Goal: Task Accomplishment & Management: Complete application form

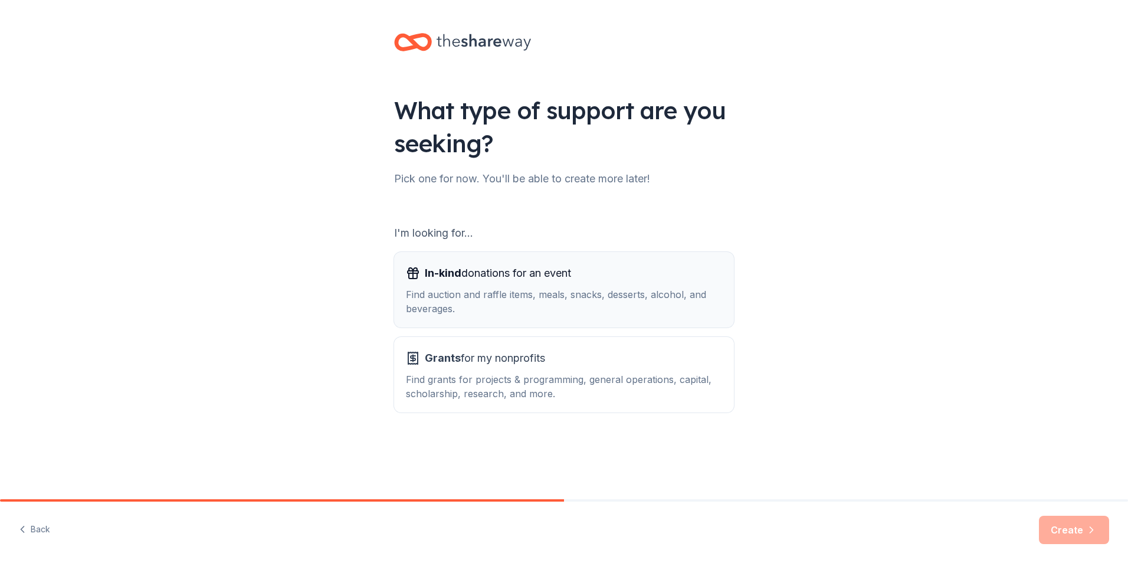
click at [548, 277] on span "In-kind donations for an event" at bounding box center [498, 273] width 146 height 19
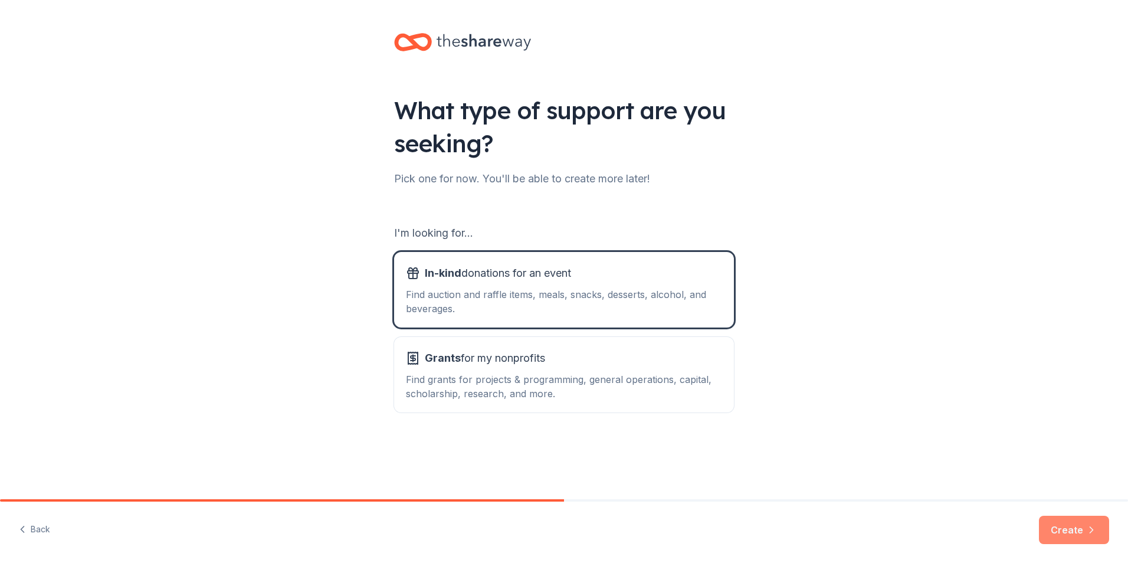
click at [1047, 527] on button "Create" at bounding box center [1074, 530] width 70 height 28
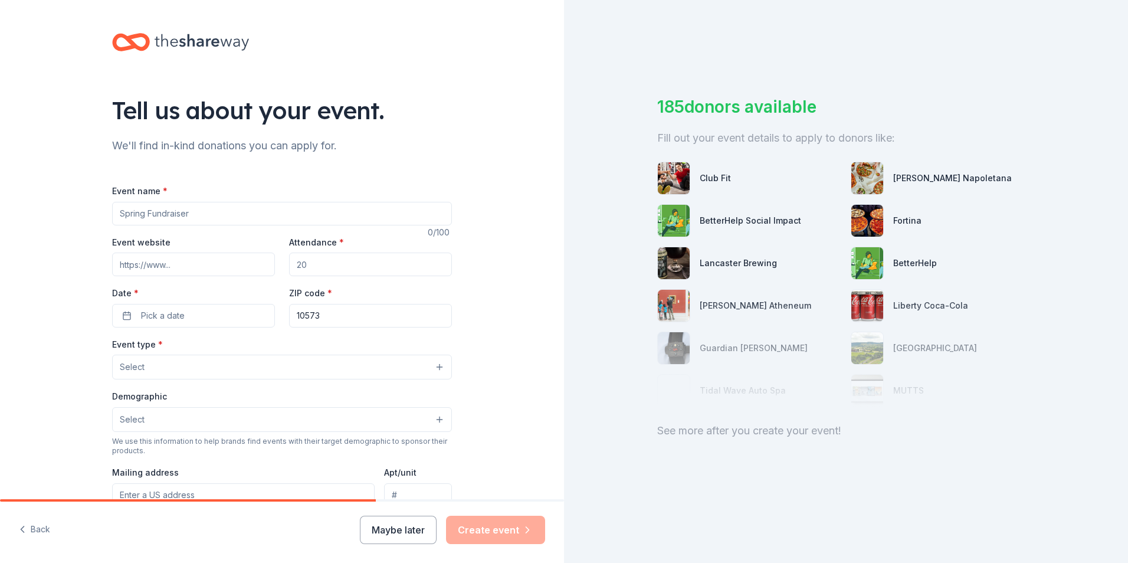
click at [222, 215] on input "Event name *" at bounding box center [282, 214] width 340 height 24
type input "Light the Night"
click at [217, 255] on input "Event website" at bounding box center [193, 265] width 163 height 24
paste input "https://www.lightthenight.org/sofl"
type input "https://www.lightthenight.org/sofl"
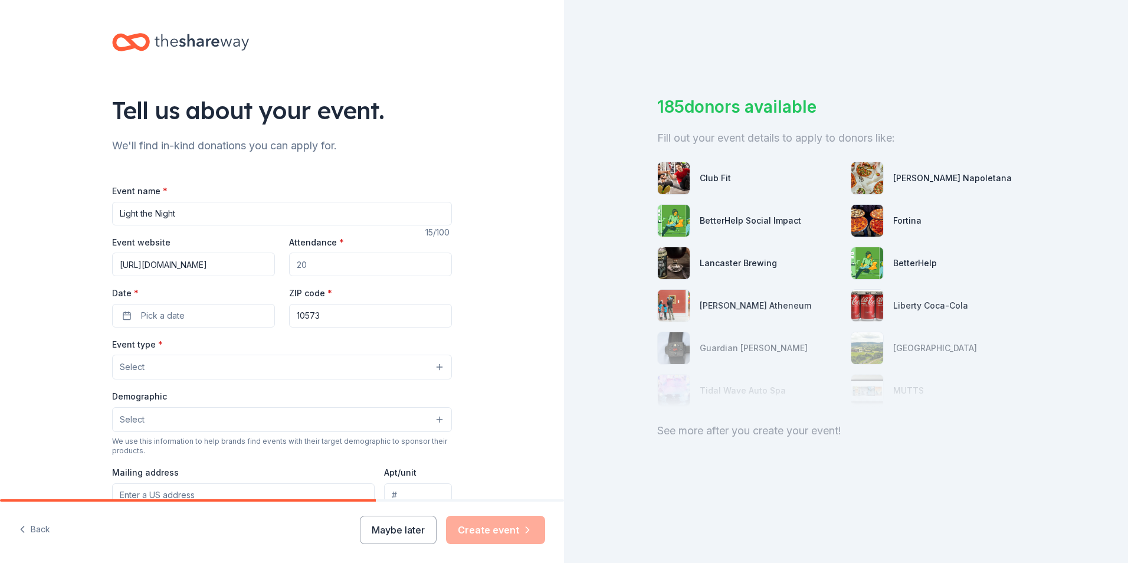
click at [326, 261] on input "Attendance *" at bounding box center [370, 265] width 163 height 24
click at [304, 263] on input "Attendance *" at bounding box center [370, 265] width 163 height 24
click at [293, 362] on button "Select" at bounding box center [282, 367] width 340 height 25
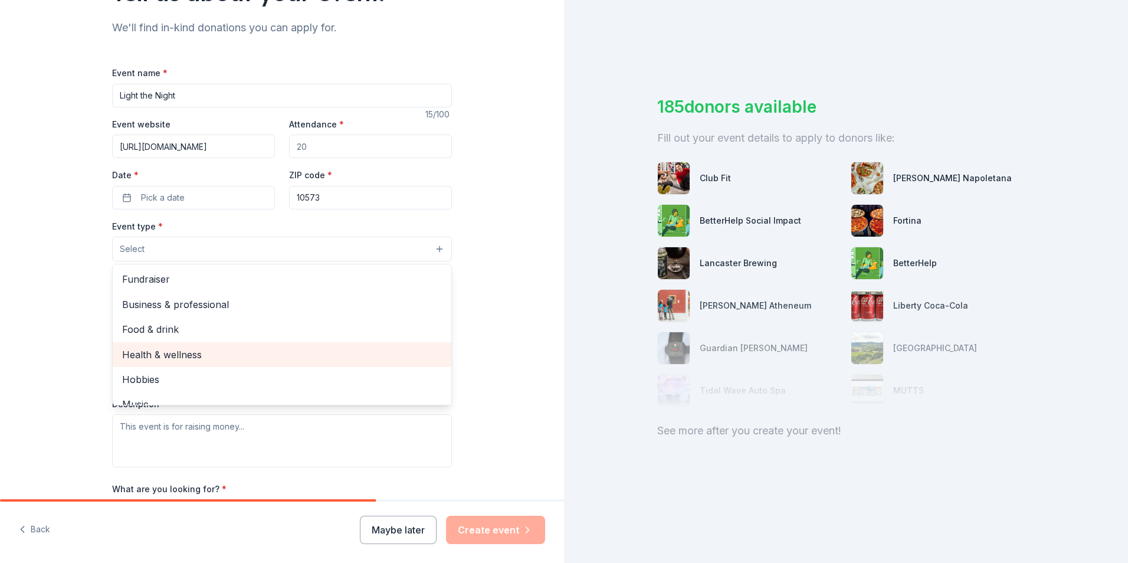
click at [201, 355] on span "Health & wellness" at bounding box center [282, 354] width 320 height 15
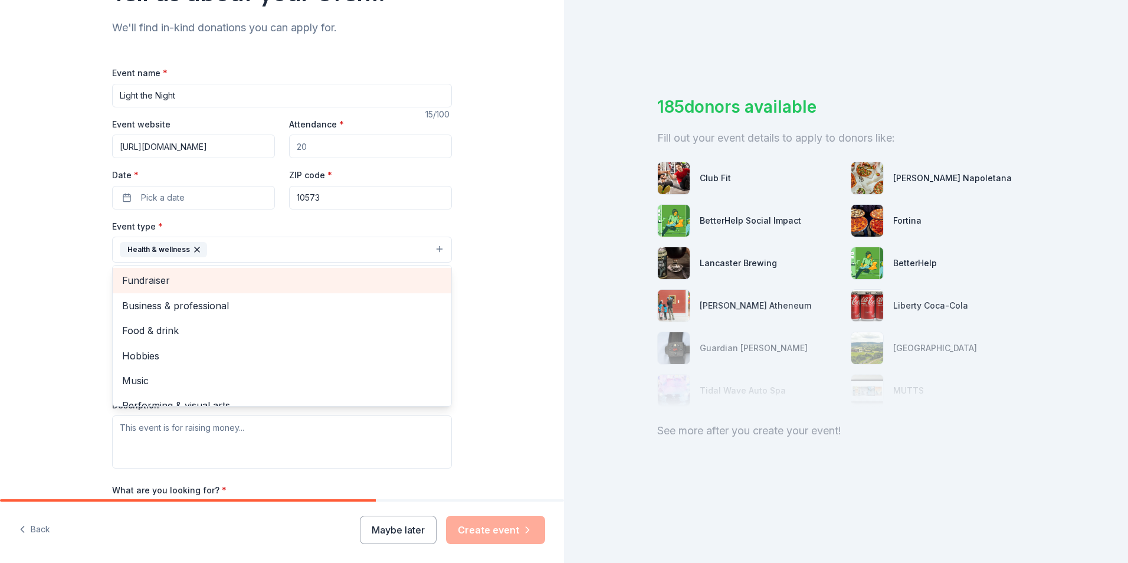
click at [152, 284] on span "Fundraiser" at bounding box center [282, 280] width 320 height 15
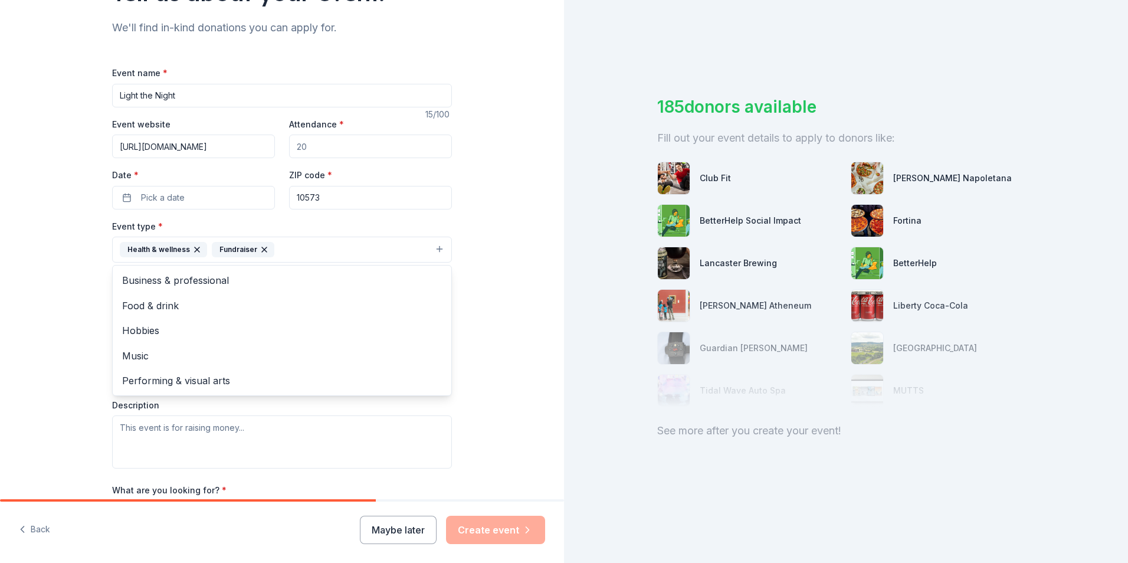
click at [74, 277] on div "Tell us about your event. We'll find in-kind donations you can apply for. Event…" at bounding box center [282, 275] width 564 height 786
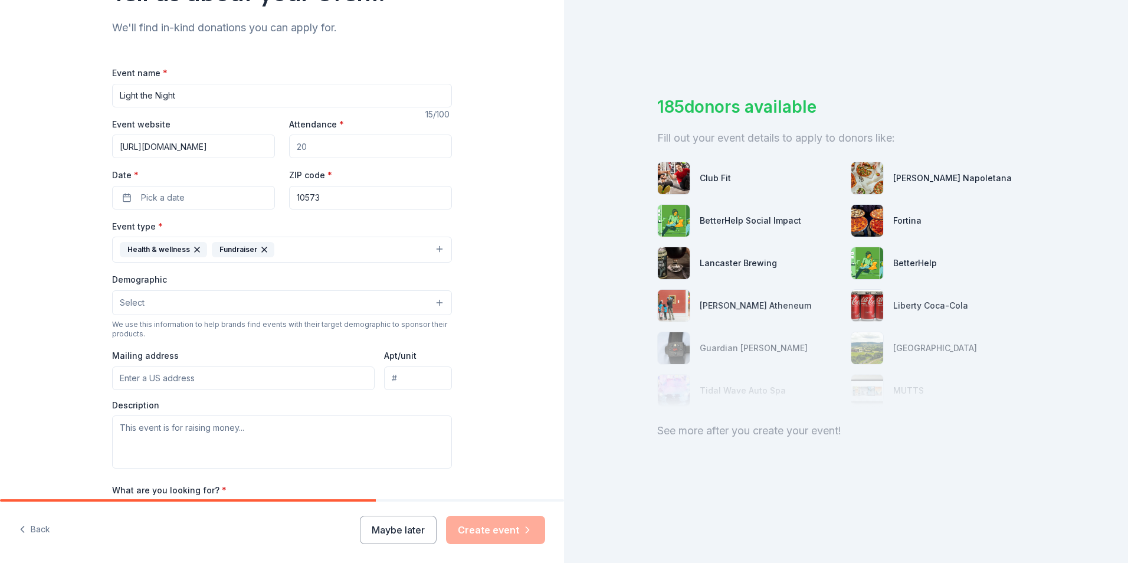
click at [190, 312] on button "Select" at bounding box center [282, 302] width 340 height 25
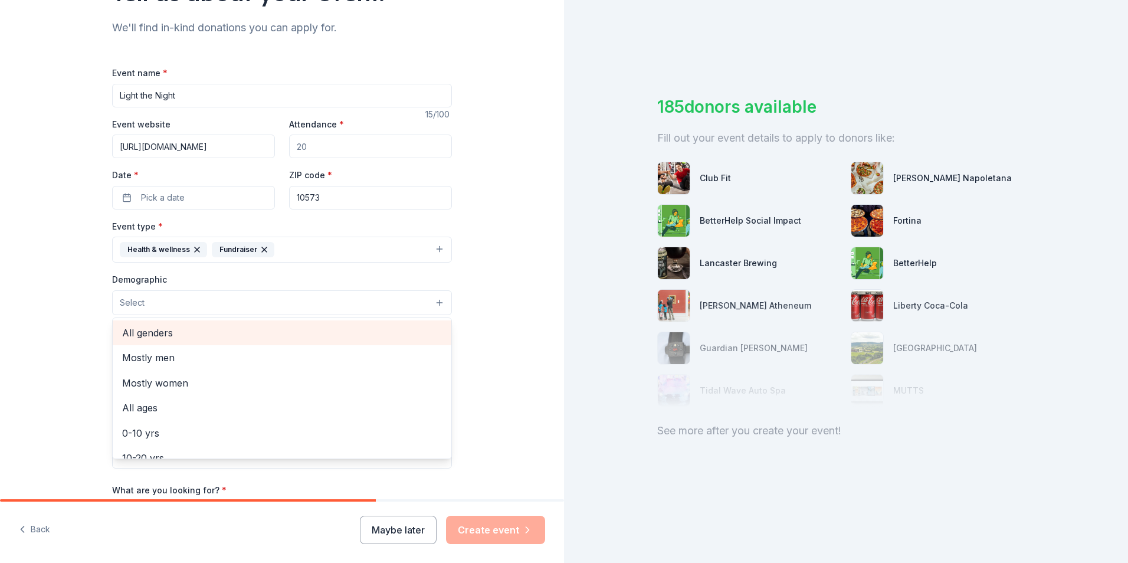
click at [181, 342] on div "All genders" at bounding box center [282, 332] width 339 height 25
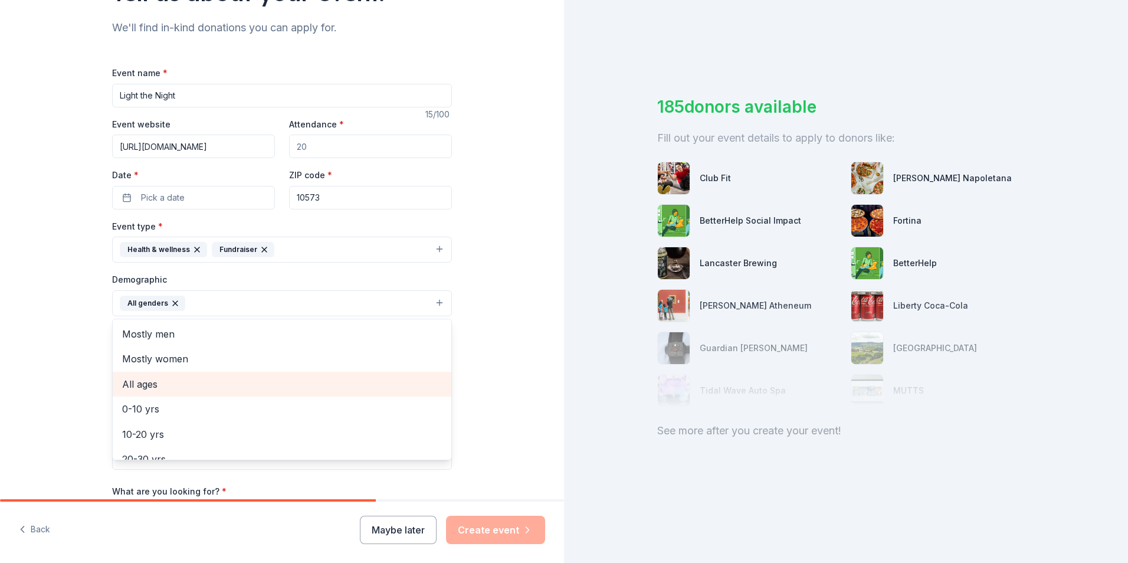
click at [176, 388] on span "All ages" at bounding box center [282, 383] width 320 height 15
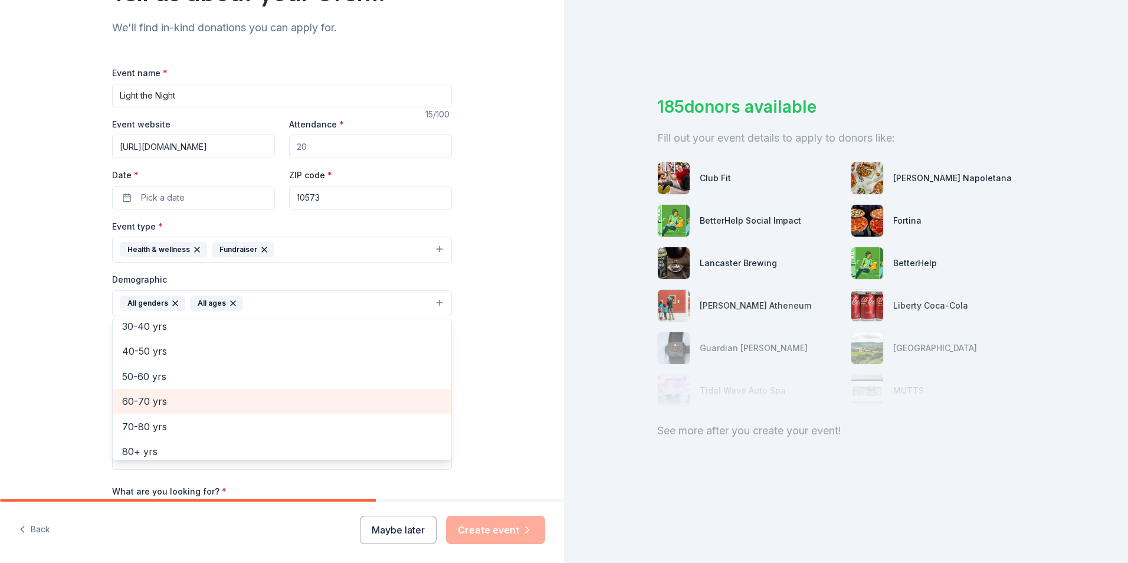
scroll to position [139, 0]
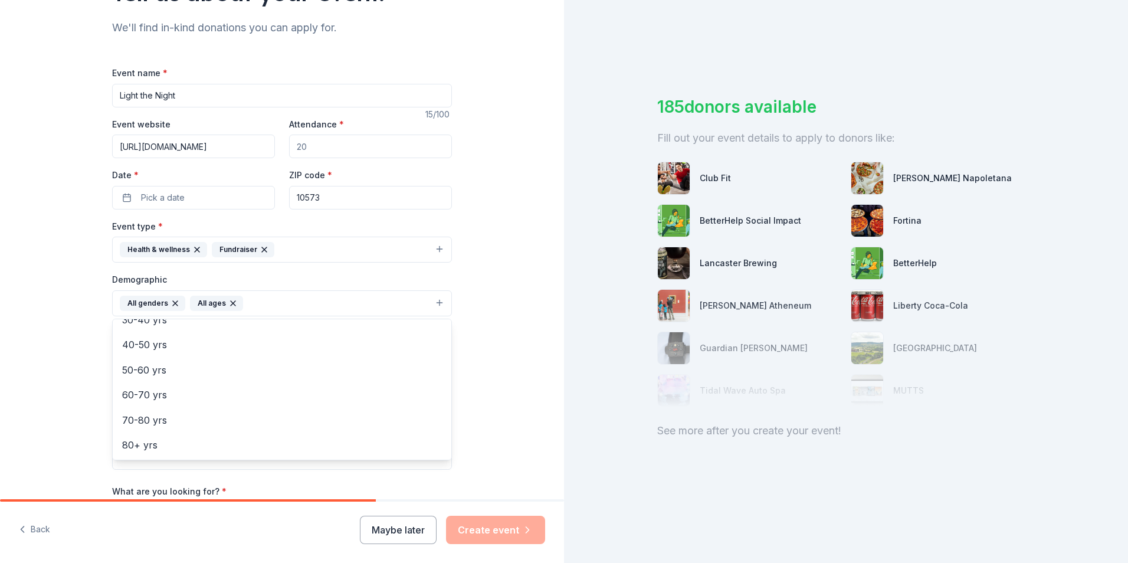
click at [46, 373] on div "Tell us about your event. We'll find in-kind donations you can apply for. Event…" at bounding box center [282, 276] width 564 height 788
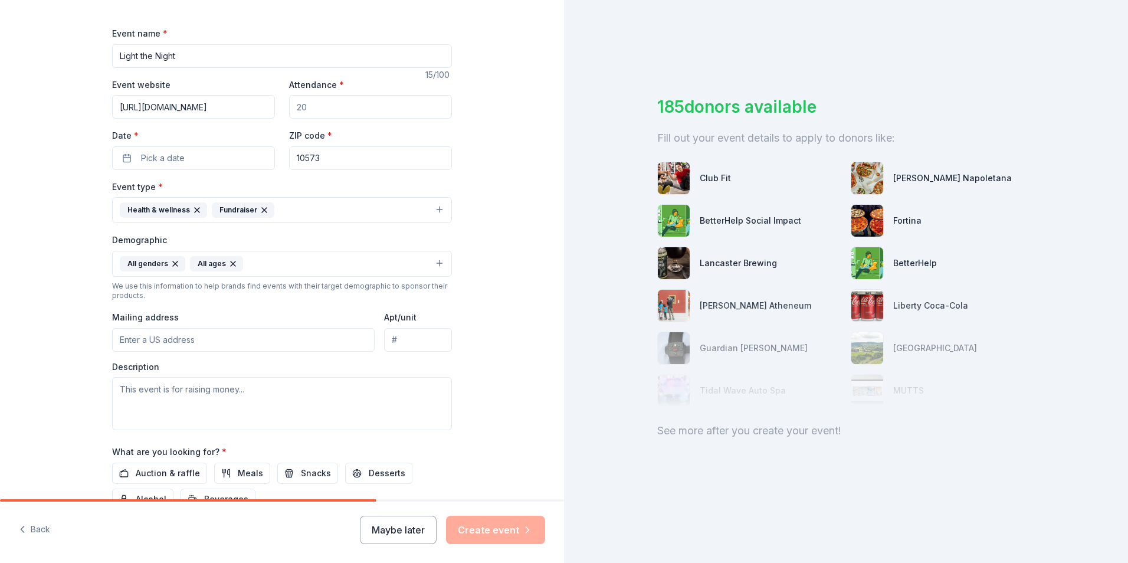
scroll to position [177, 0]
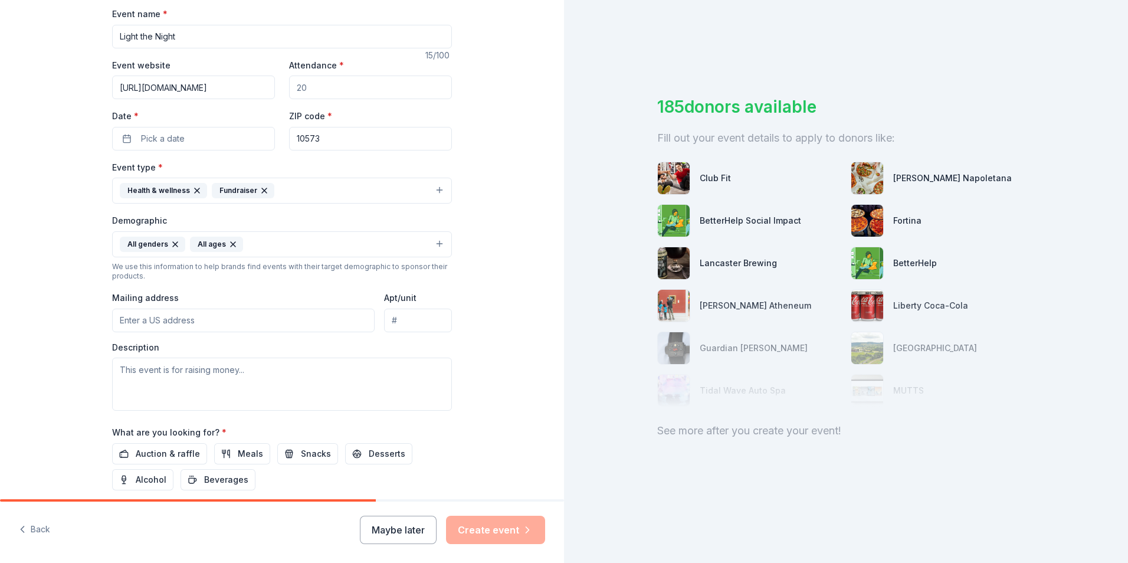
click at [199, 326] on input "Mailing address" at bounding box center [243, 321] width 263 height 24
type input "1580 Sawgrass Corporate Parkway, Sunrise, FL, 33323"
click at [412, 320] on input "Apt/unit" at bounding box center [418, 321] width 68 height 24
type input "320"
click at [81, 368] on div "Tell us about your event. We'll find in-kind donations you can apply for. Event…" at bounding box center [282, 217] width 564 height 788
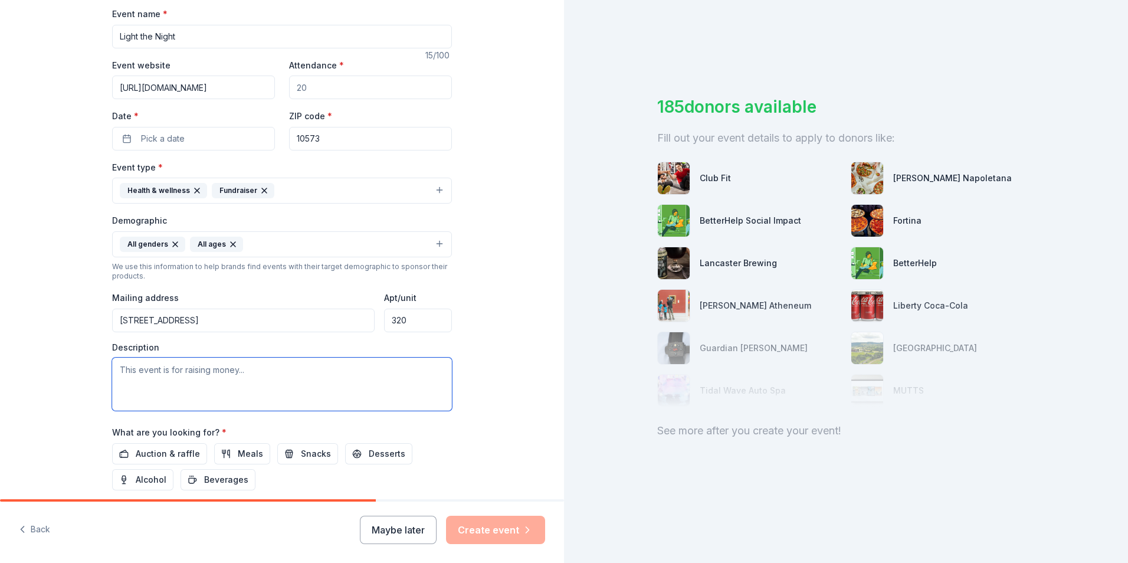
click at [166, 377] on textarea at bounding box center [282, 384] width 340 height 53
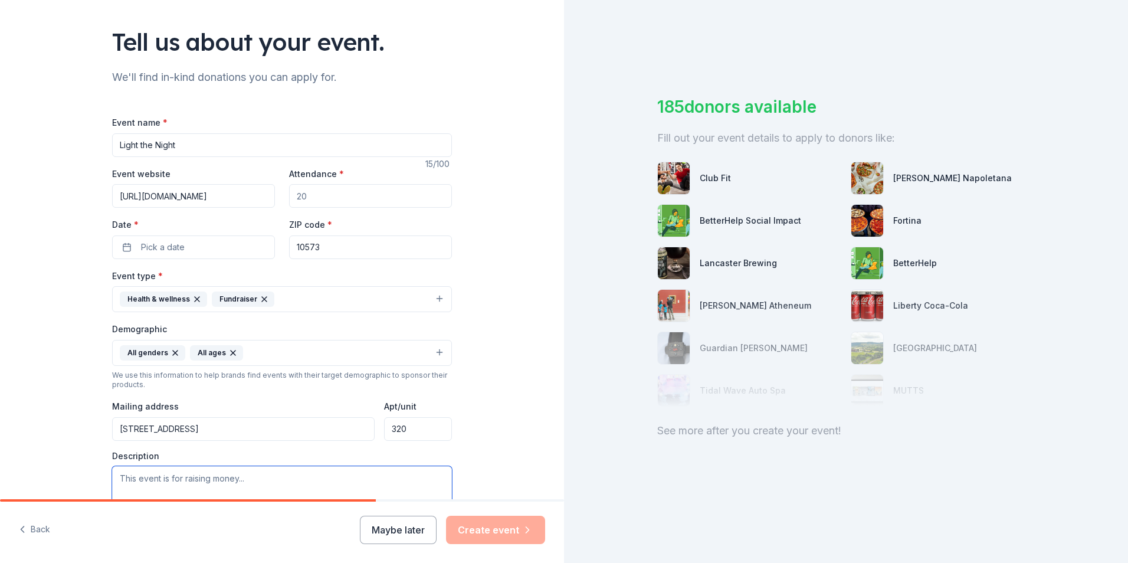
scroll to position [59, 0]
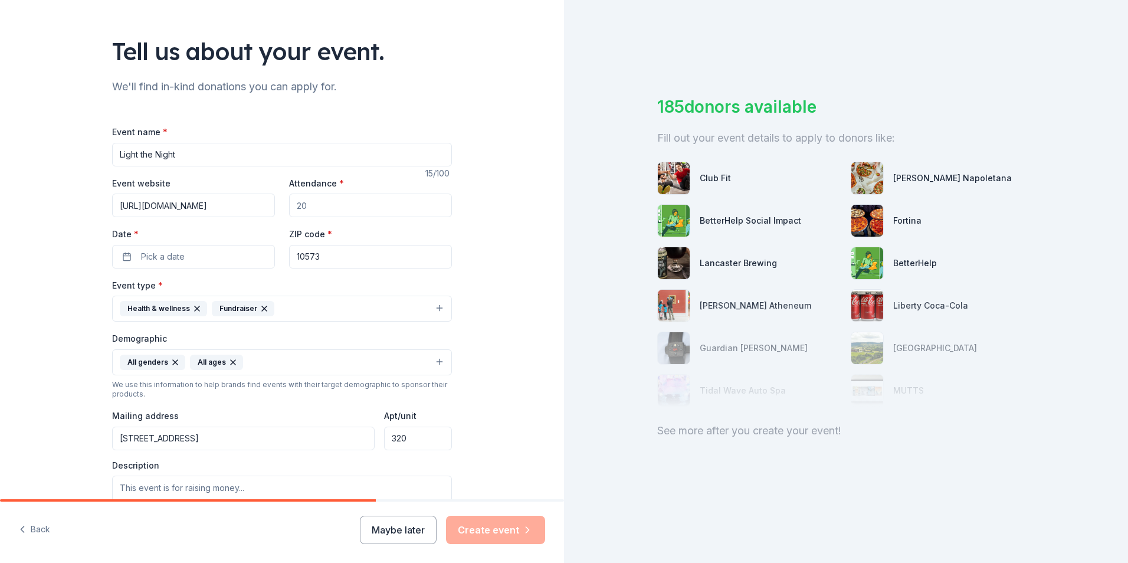
click at [340, 199] on input "Attendance *" at bounding box center [370, 206] width 163 height 24
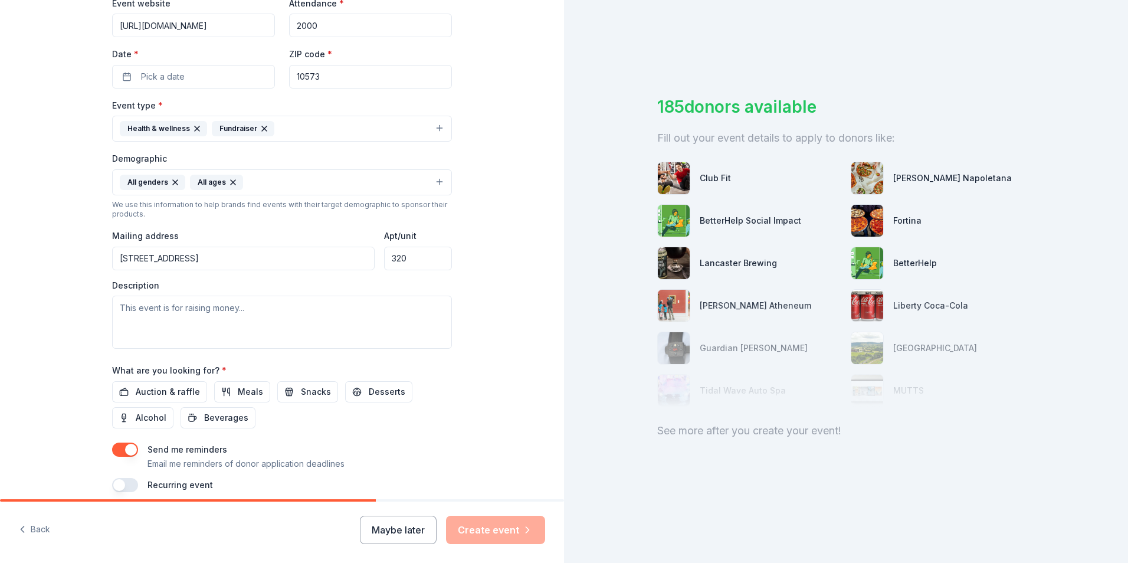
scroll to position [289, 0]
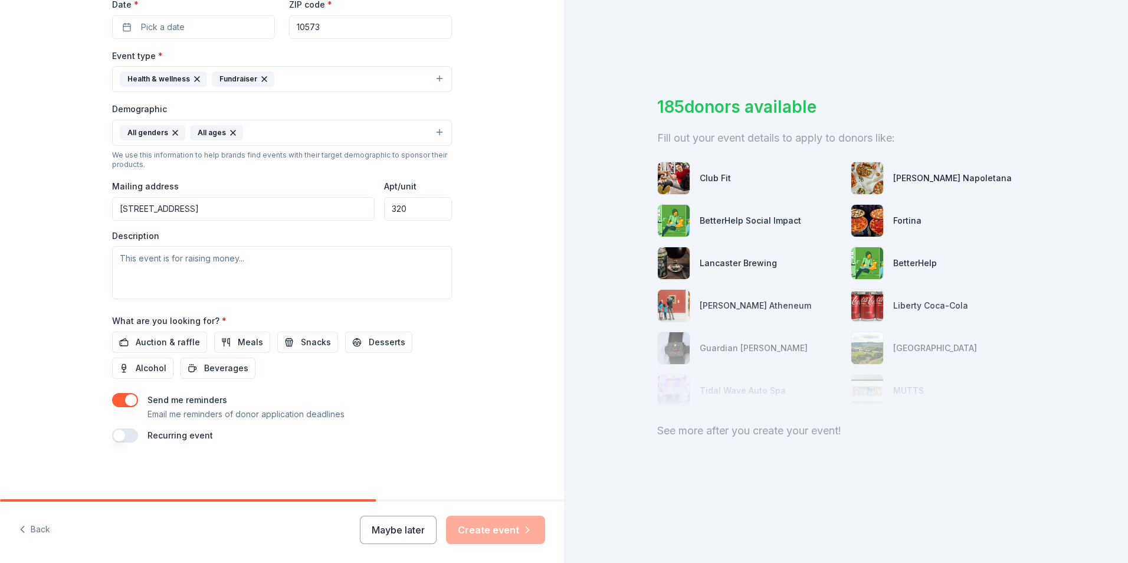
type input "2000"
click at [160, 264] on textarea at bounding box center [282, 272] width 340 height 53
click at [242, 255] on textarea at bounding box center [282, 272] width 340 height 53
click at [203, 297] on textarea at bounding box center [282, 272] width 340 height 53
paste textarea "Light The Night is a fundraising and awareness walk organized by the [MEDICAL_D…"
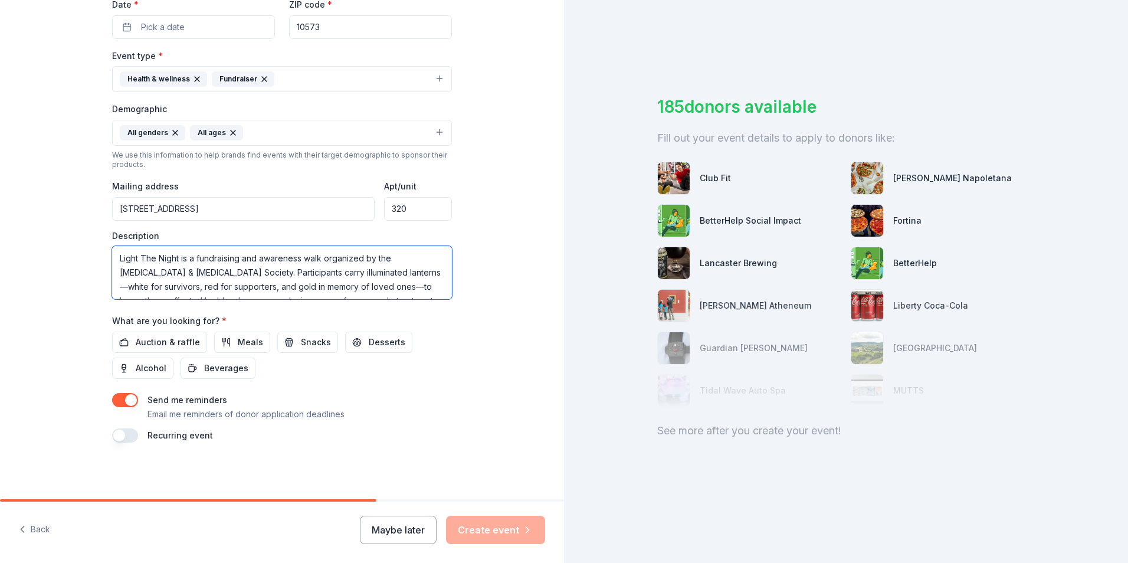
scroll to position [22, 0]
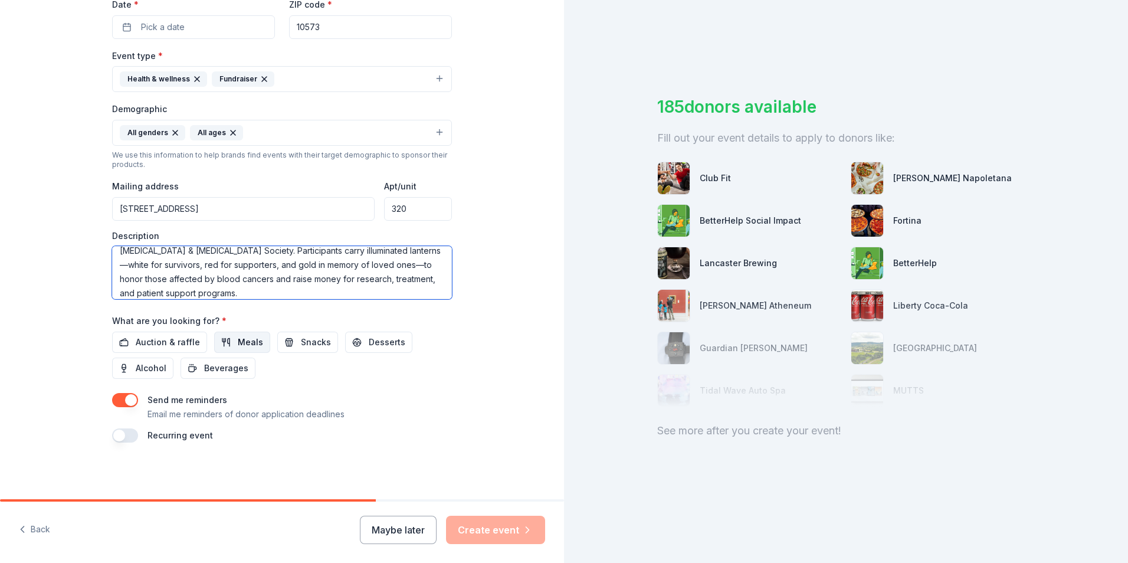
type textarea "Light The Night is a fundraising and awareness walk organized by the [MEDICAL_D…"
click at [238, 350] on button "Meals" at bounding box center [242, 342] width 56 height 21
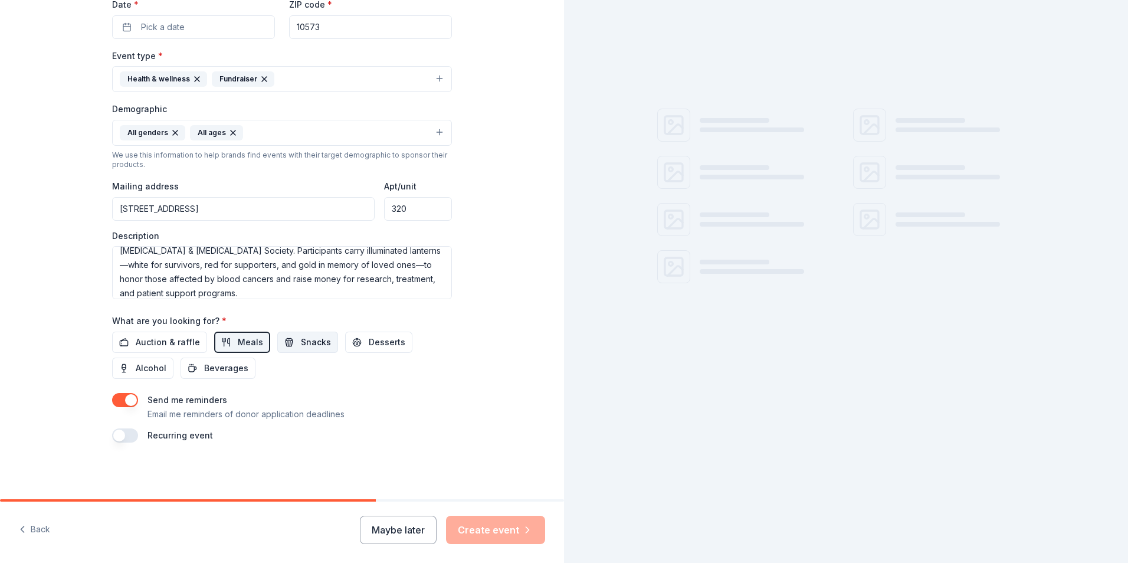
drag, startPoint x: 290, startPoint y: 346, endPoint x: 306, endPoint y: 348, distance: 16.6
click at [291, 346] on button "Snacks" at bounding box center [307, 342] width 61 height 21
click at [359, 350] on button "Desserts" at bounding box center [378, 342] width 67 height 21
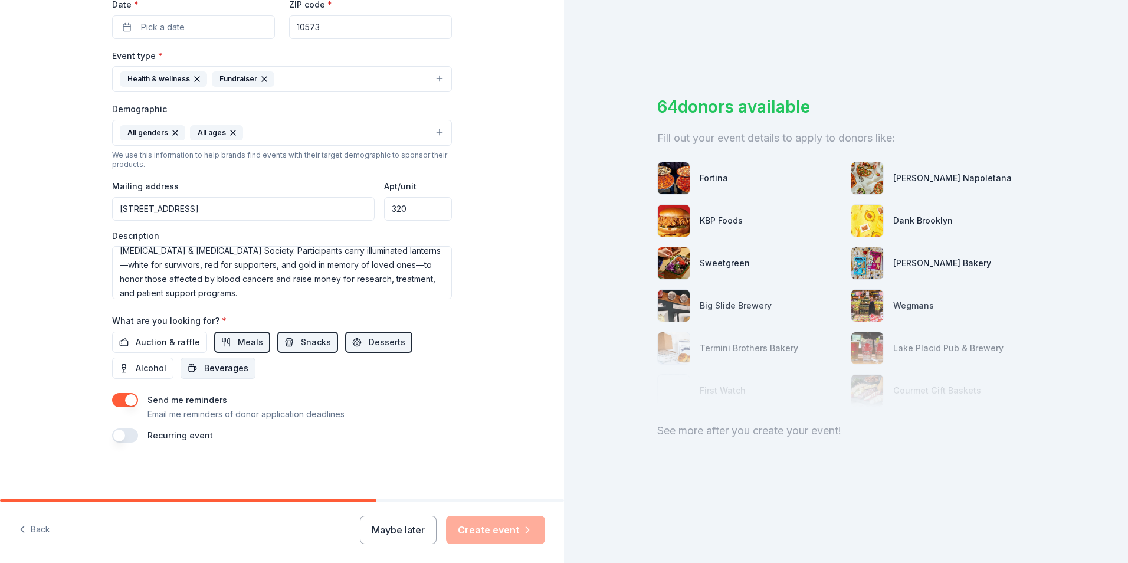
drag, startPoint x: 205, startPoint y: 373, endPoint x: 183, endPoint y: 373, distance: 21.8
click at [204, 373] on span "Beverages" at bounding box center [226, 368] width 44 height 14
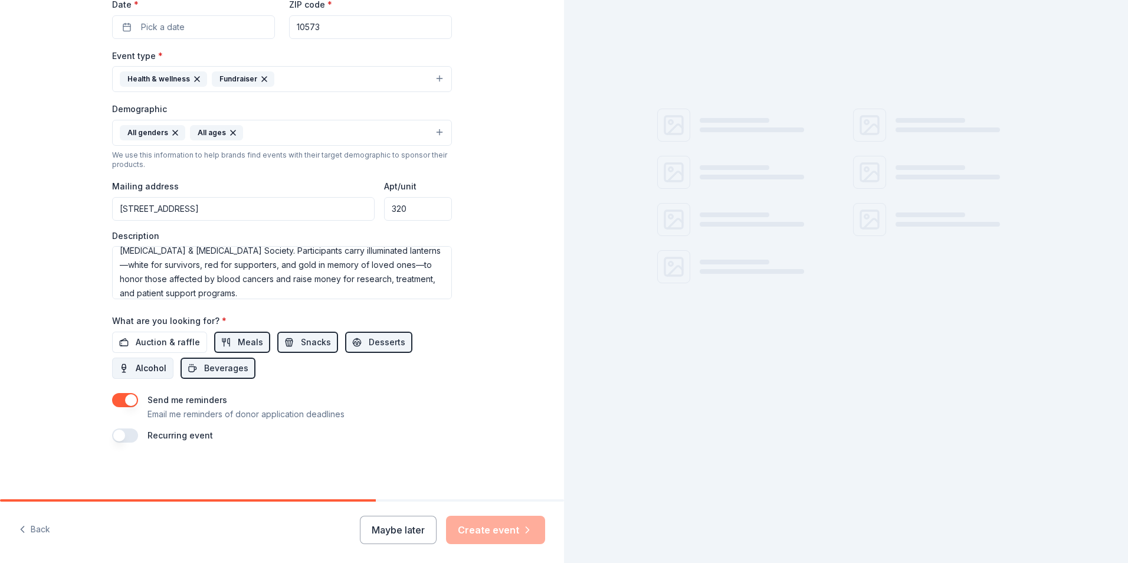
click at [138, 373] on span "Alcohol" at bounding box center [151, 368] width 31 height 14
click at [145, 354] on div "Auction & raffle Meals Snacks Desserts Alcohol Beverages" at bounding box center [282, 355] width 340 height 47
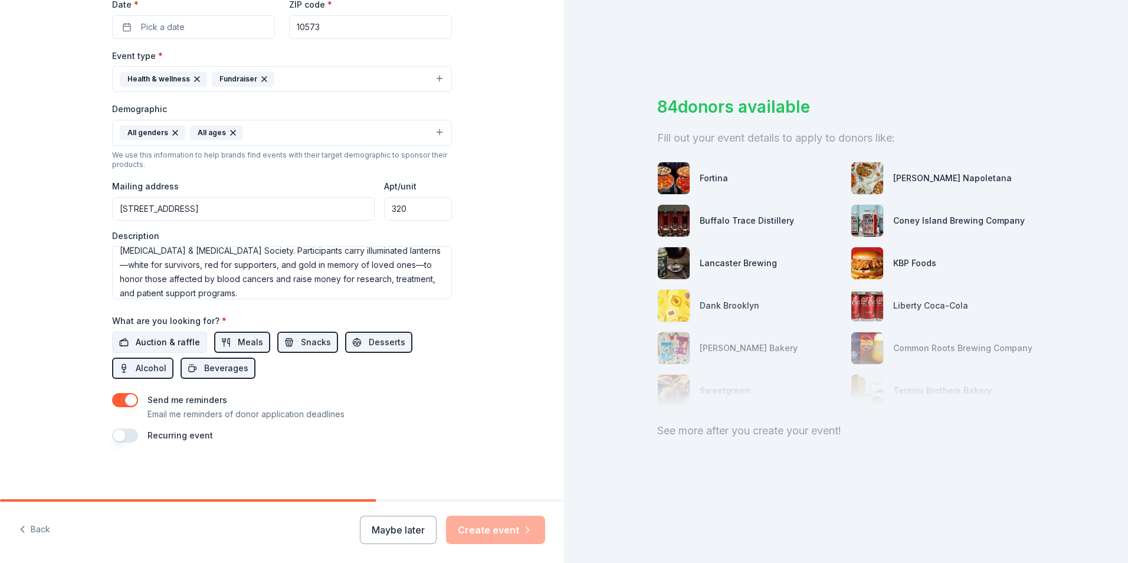
click at [149, 341] on span "Auction & raffle" at bounding box center [168, 342] width 64 height 14
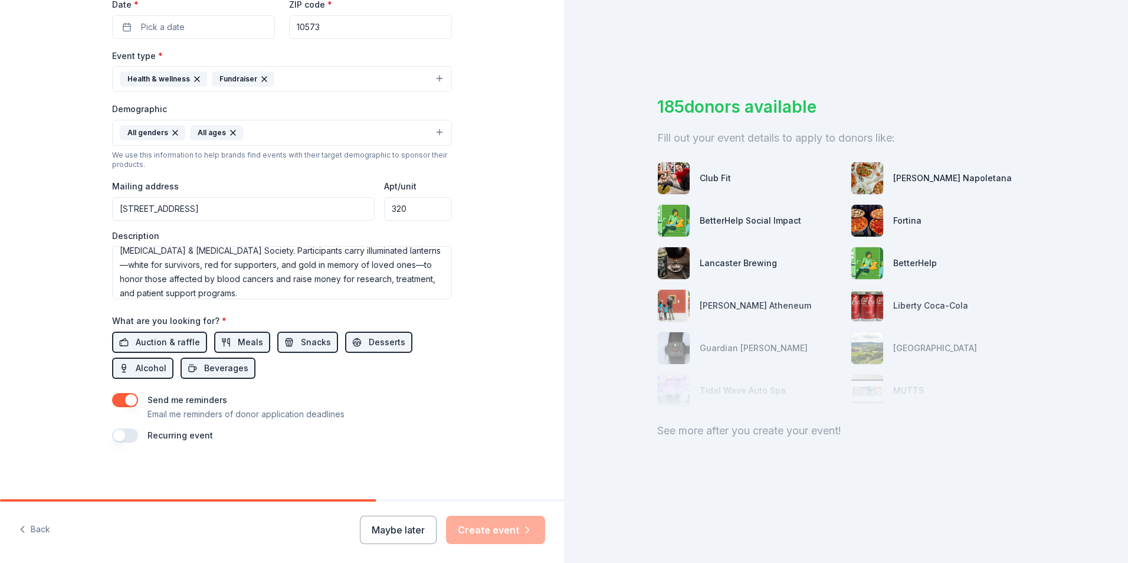
click at [122, 435] on button "button" at bounding box center [125, 435] width 26 height 14
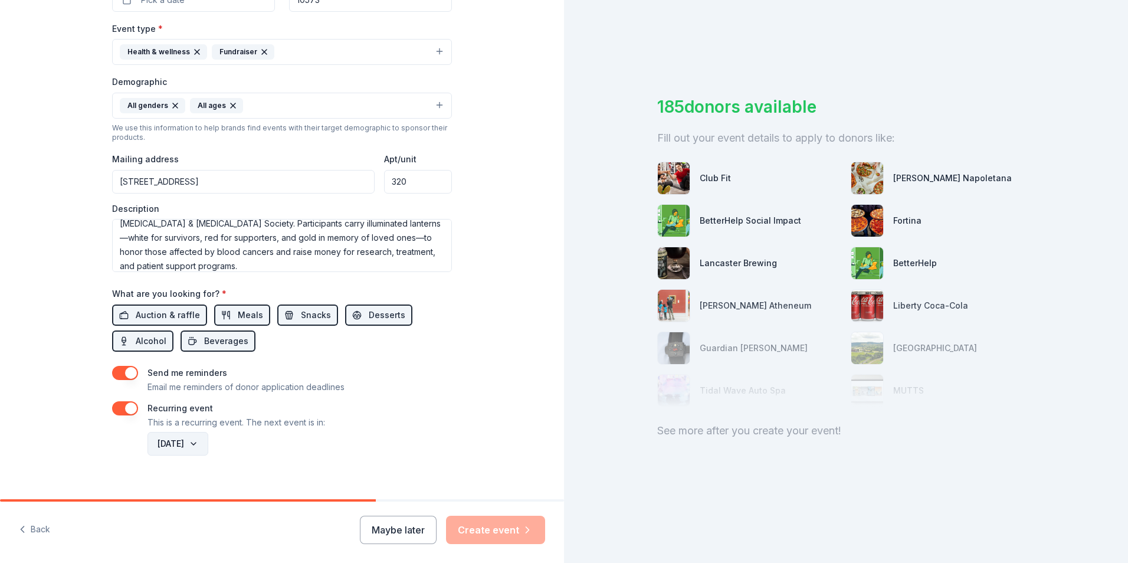
scroll to position [331, 0]
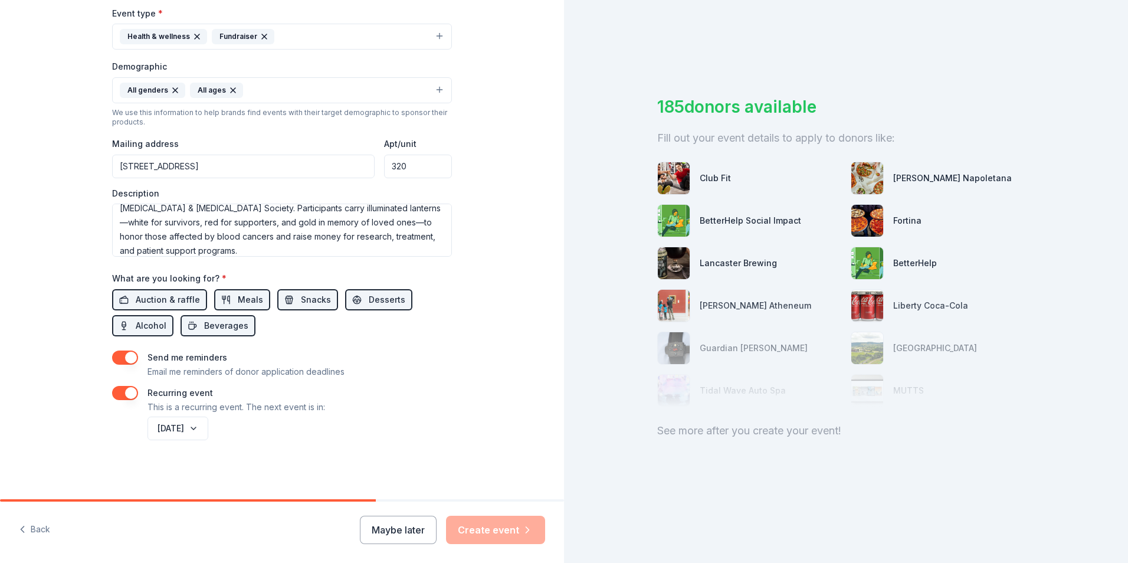
click at [120, 353] on button "button" at bounding box center [125, 357] width 26 height 14
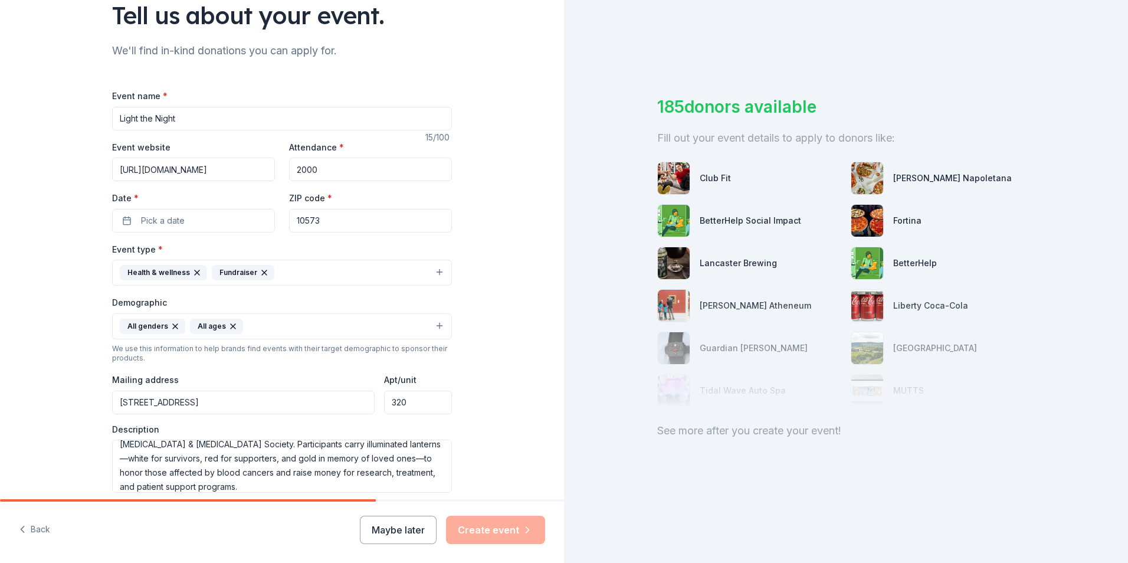
scroll to position [0, 0]
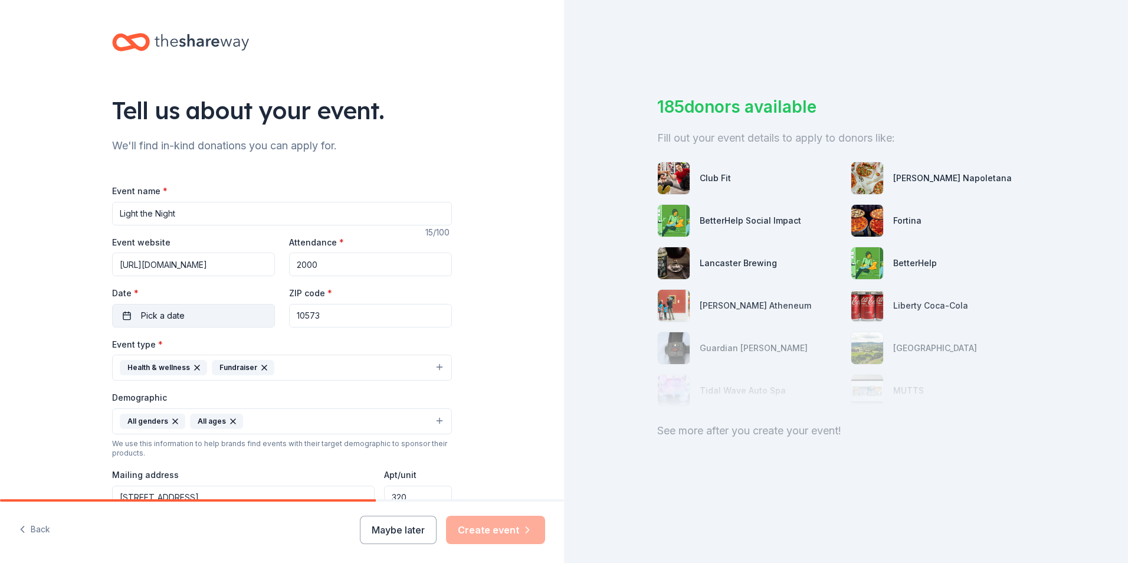
click at [168, 313] on span "Pick a date" at bounding box center [163, 316] width 44 height 14
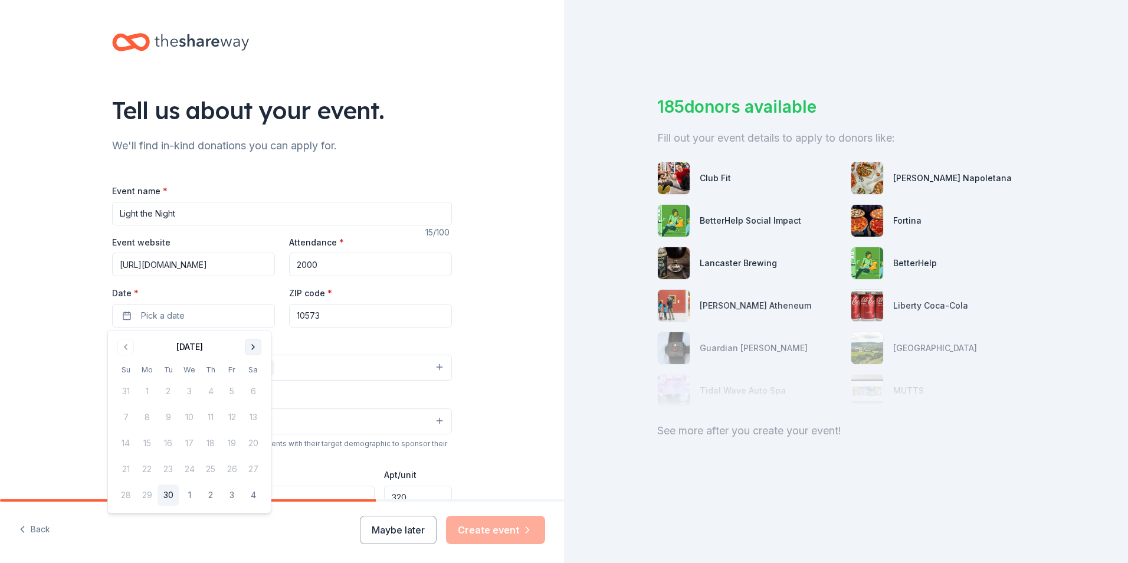
click at [247, 348] on button "Go to next month" at bounding box center [253, 347] width 17 height 17
click at [245, 391] on button "1" at bounding box center [252, 391] width 21 height 21
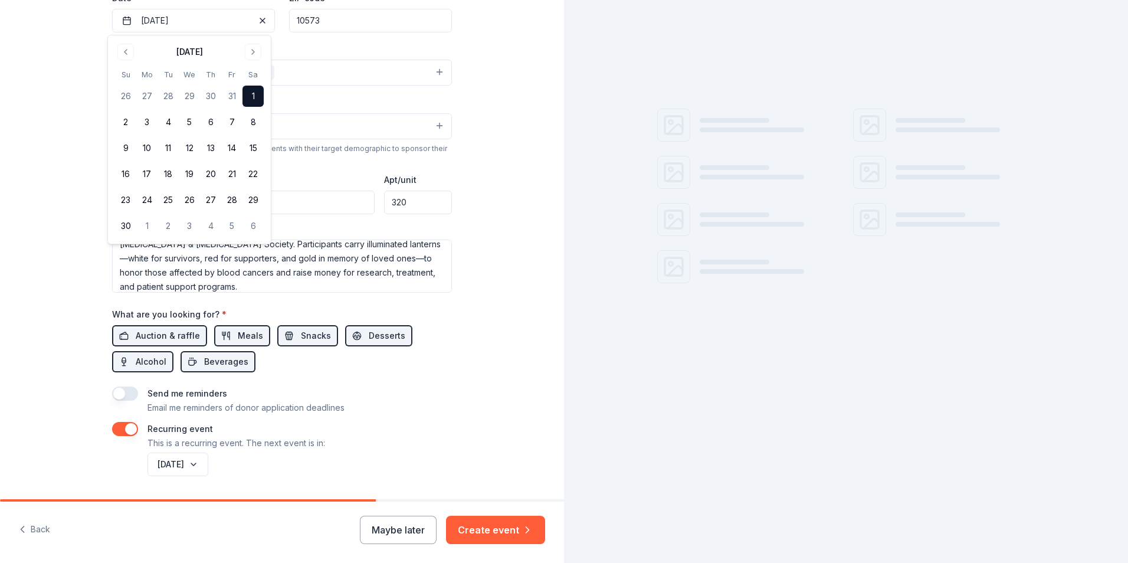
click at [488, 437] on div "Tell us about your event. We'll find in-kind donations you can apply for. Event…" at bounding box center [282, 120] width 564 height 830
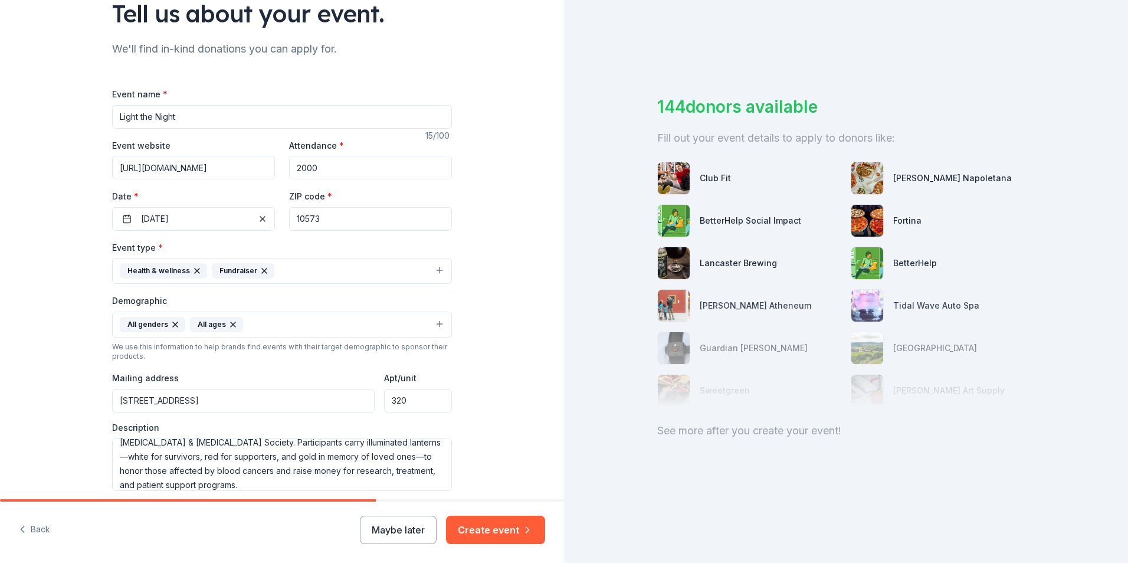
scroll to position [95, 0]
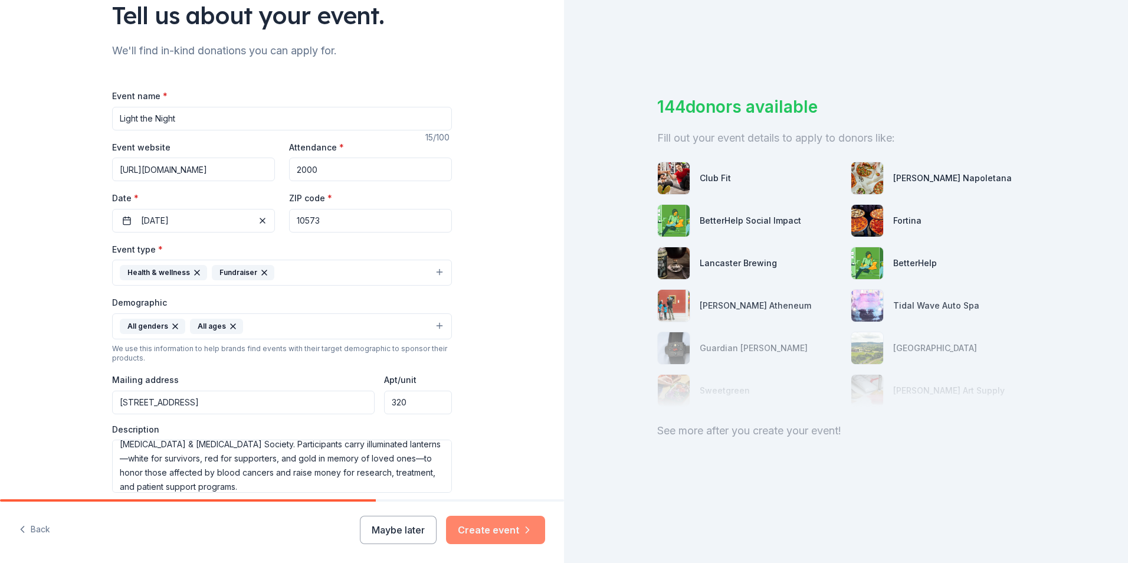
click at [490, 538] on button "Create event" at bounding box center [495, 530] width 99 height 28
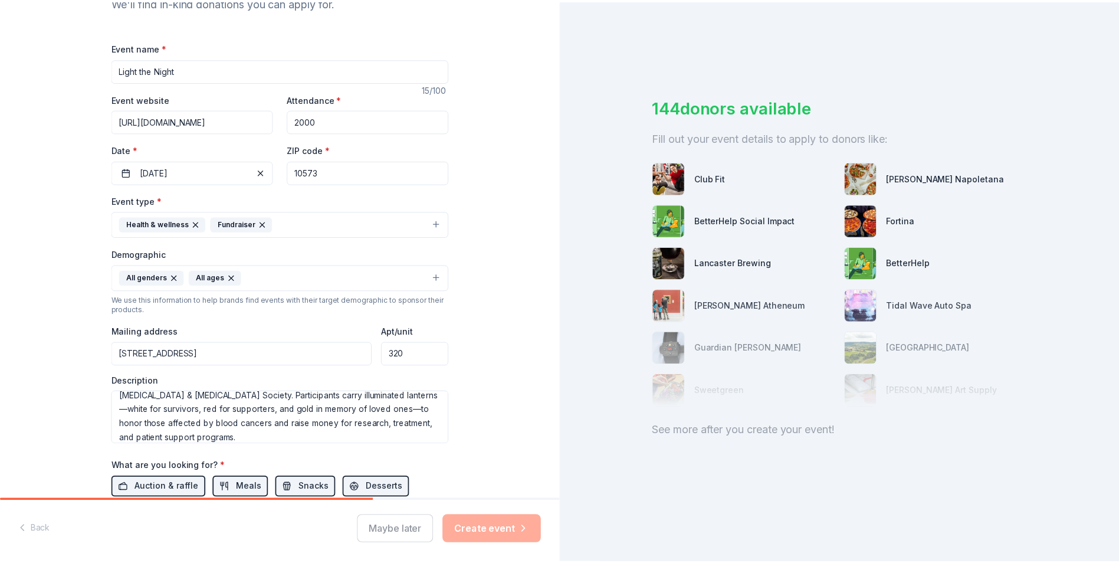
scroll to position [0, 0]
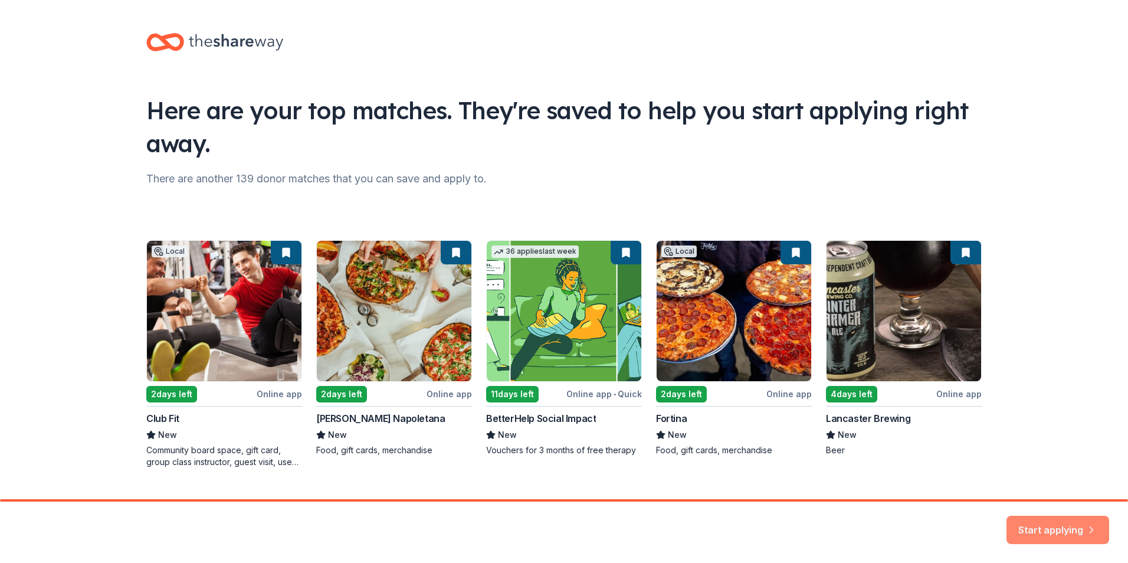
click at [1052, 510] on button "Start applying" at bounding box center [1058, 523] width 103 height 28
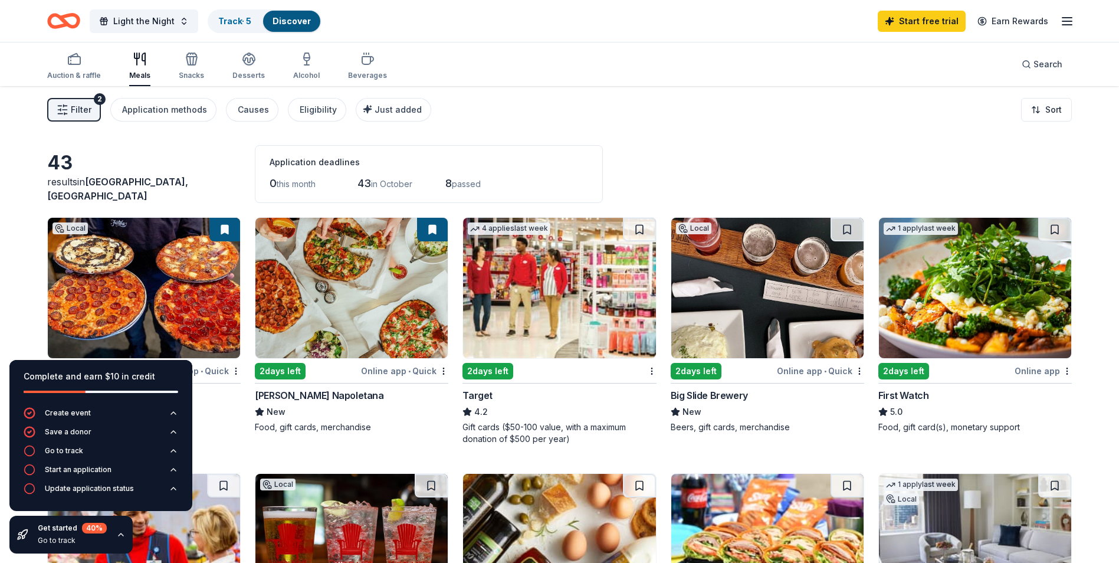
click at [657, 130] on div "Filter 2 Application methods Causes Eligibility Just added Sort" at bounding box center [559, 109] width 1119 height 47
click at [178, 106] on div "Application methods" at bounding box center [164, 110] width 85 height 14
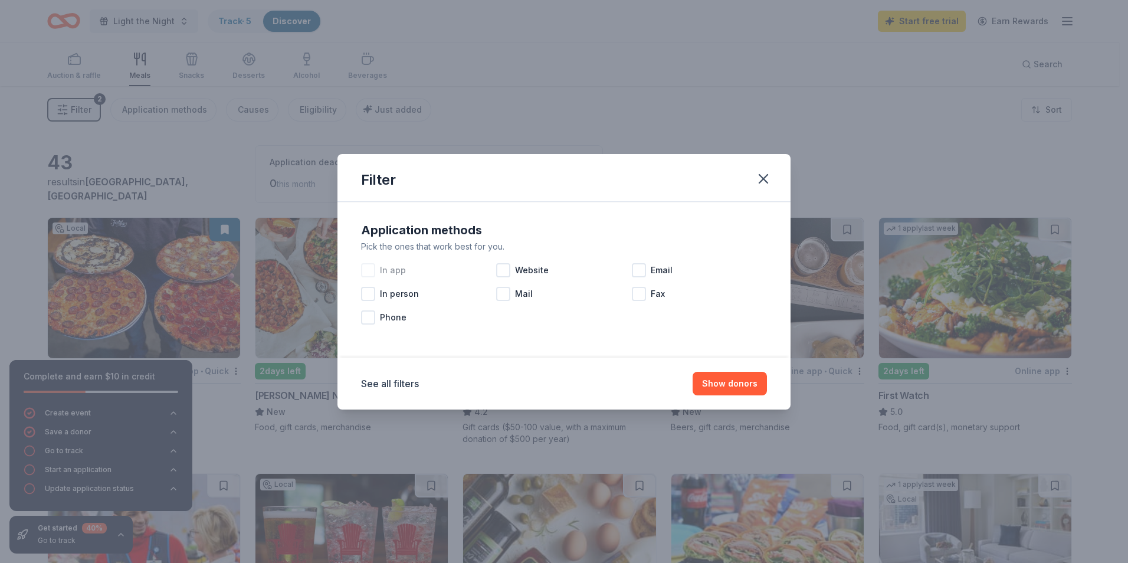
click at [374, 270] on div at bounding box center [368, 270] width 14 height 14
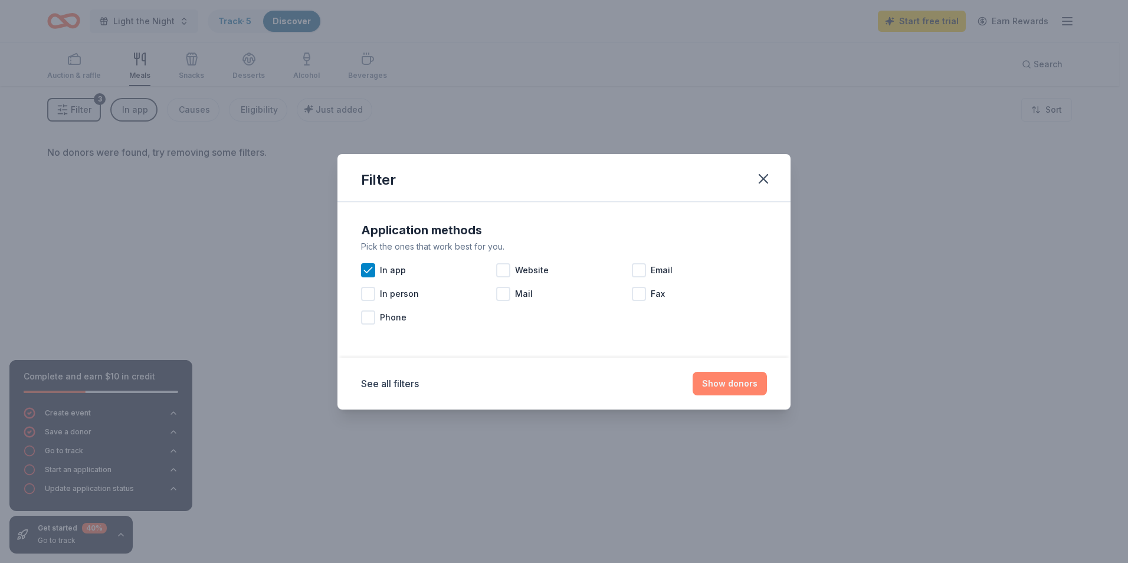
click at [730, 385] on button "Show donors" at bounding box center [730, 384] width 74 height 24
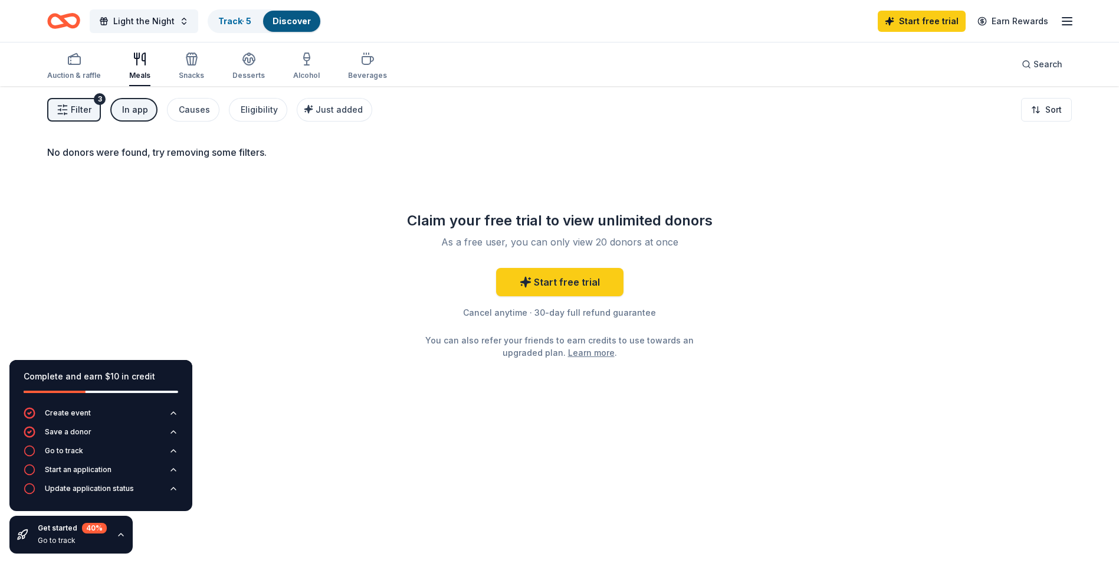
click at [140, 112] on div "In app" at bounding box center [135, 110] width 26 height 14
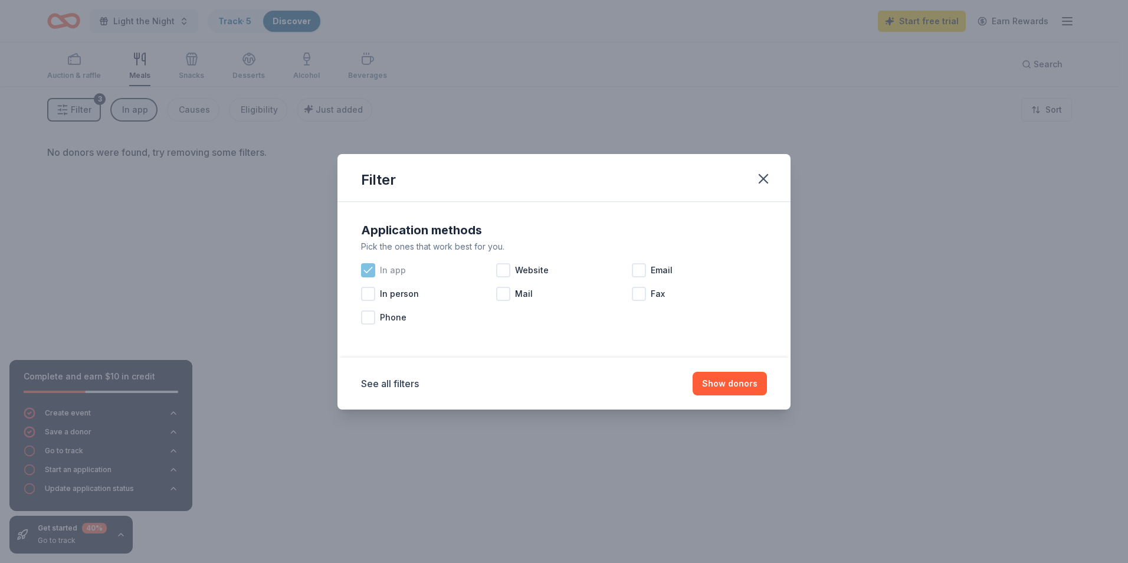
click at [370, 267] on icon at bounding box center [368, 270] width 12 height 12
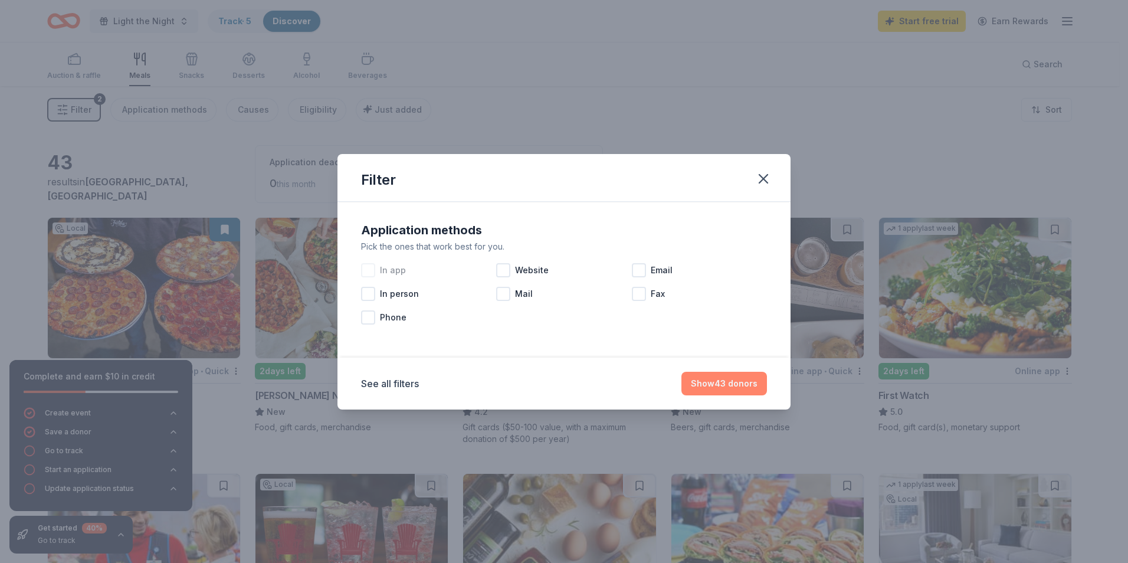
click at [733, 379] on button "Show 43 donors" at bounding box center [724, 384] width 86 height 24
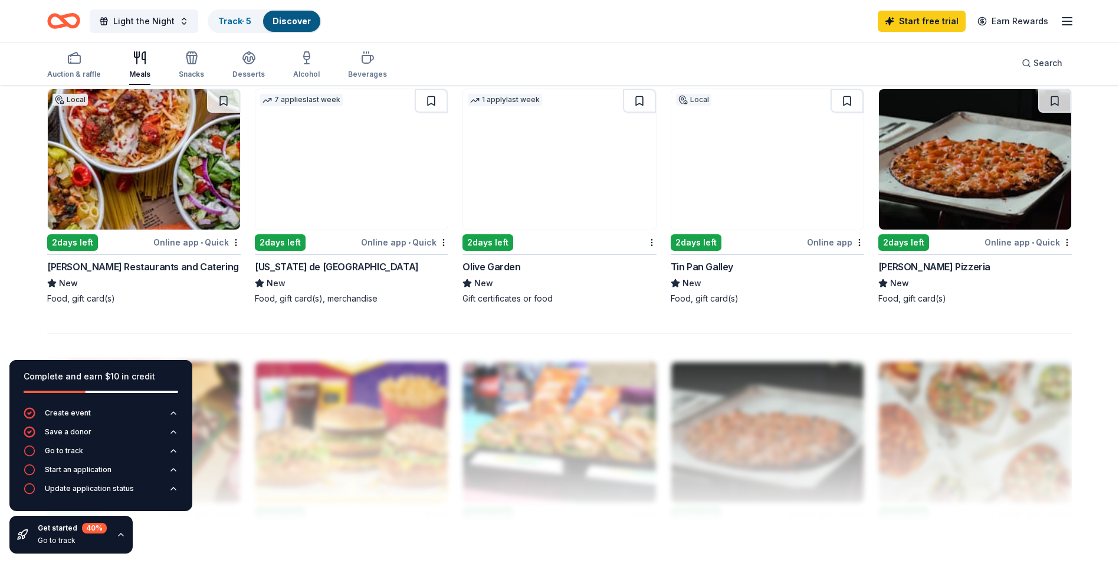
scroll to position [826, 0]
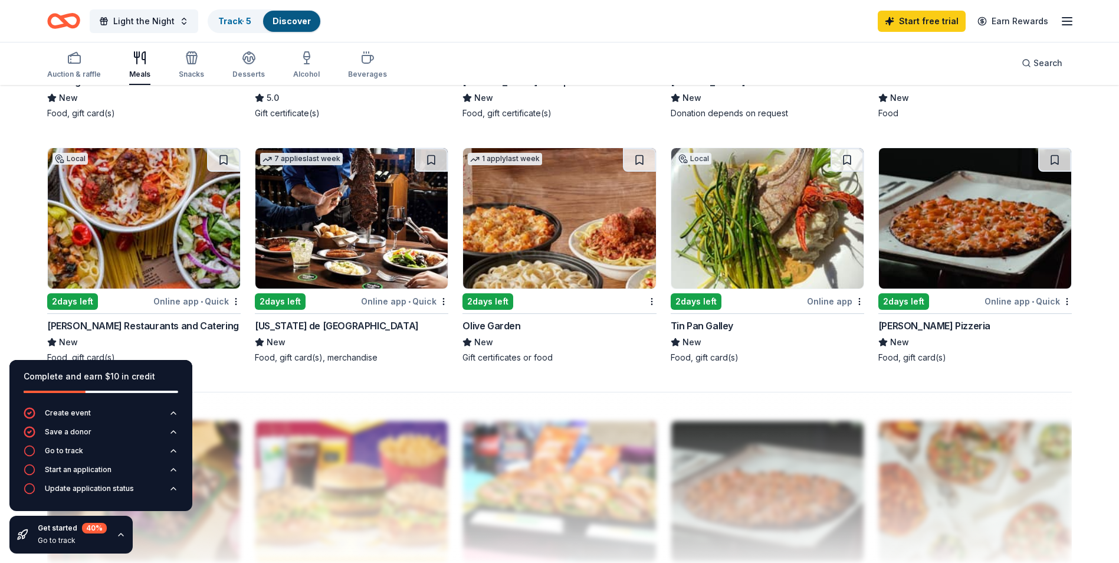
click at [371, 251] on img at bounding box center [351, 218] width 192 height 140
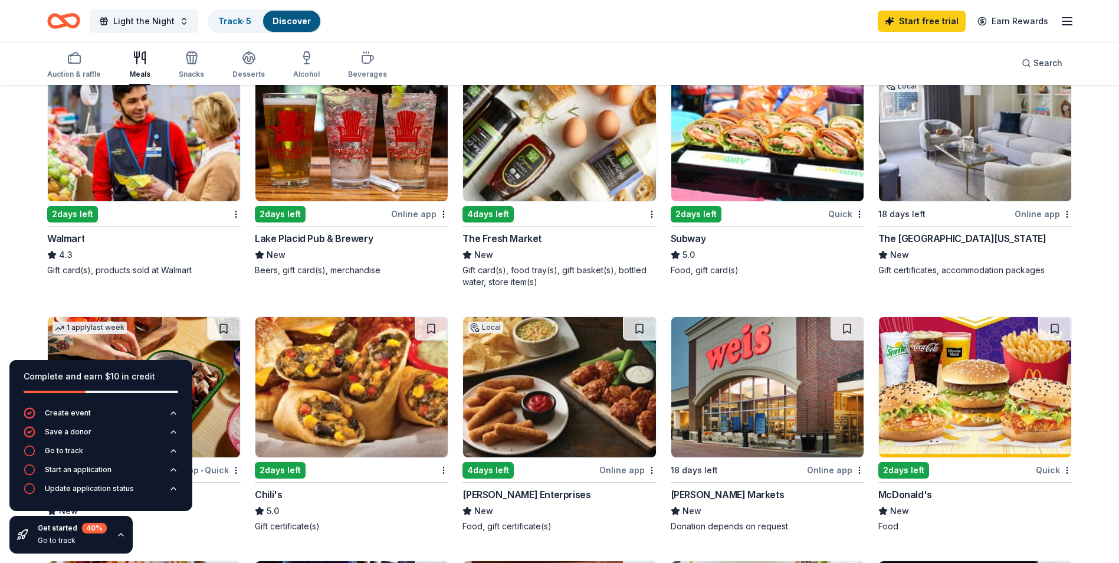
scroll to position [354, 0]
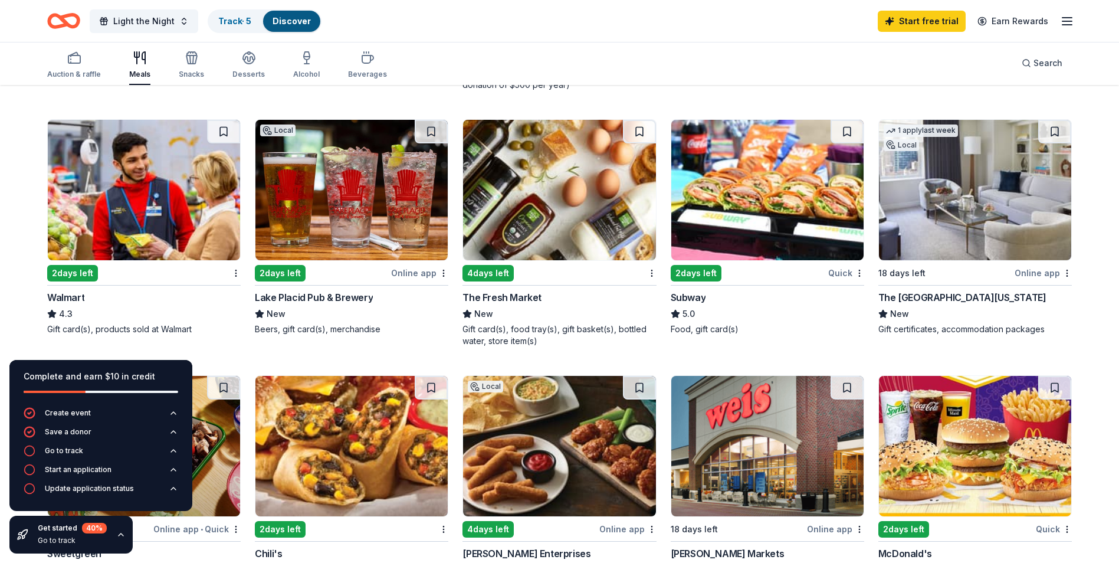
click at [119, 222] on img at bounding box center [144, 190] width 192 height 140
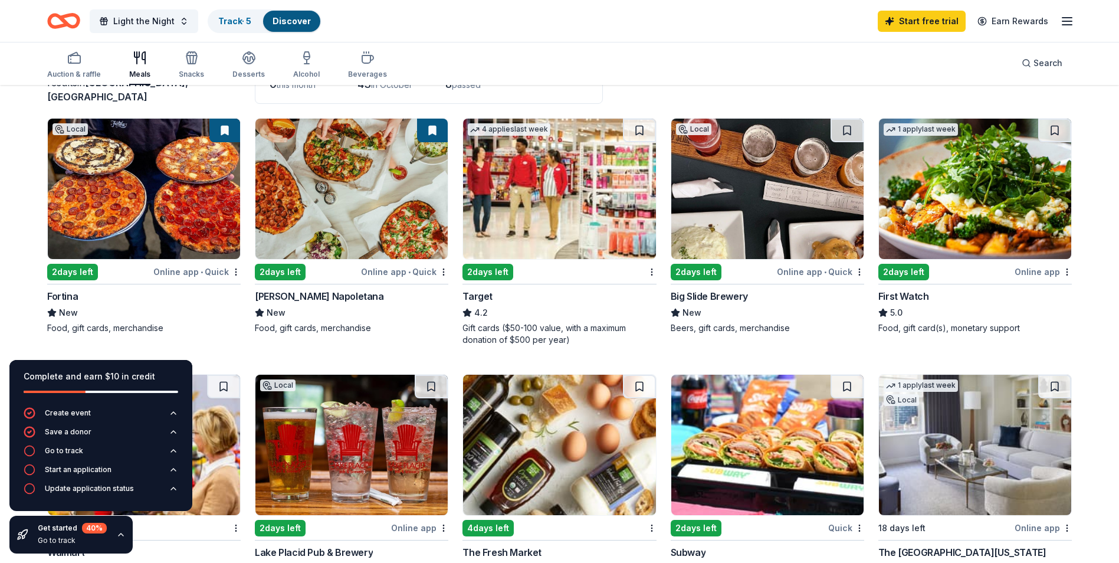
scroll to position [118, 0]
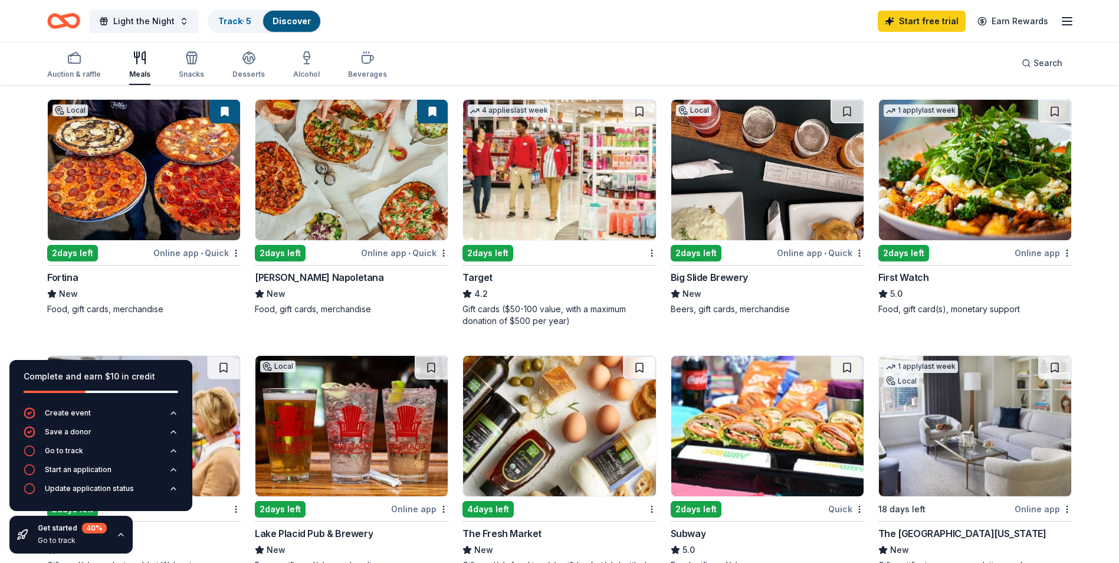
click at [996, 202] on img at bounding box center [975, 170] width 192 height 140
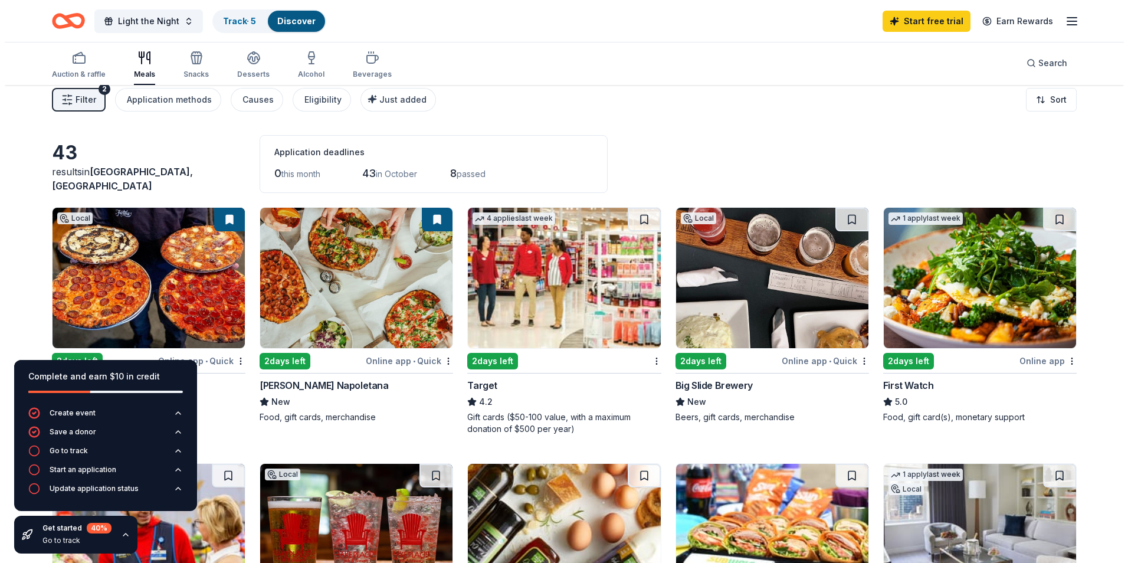
scroll to position [0, 0]
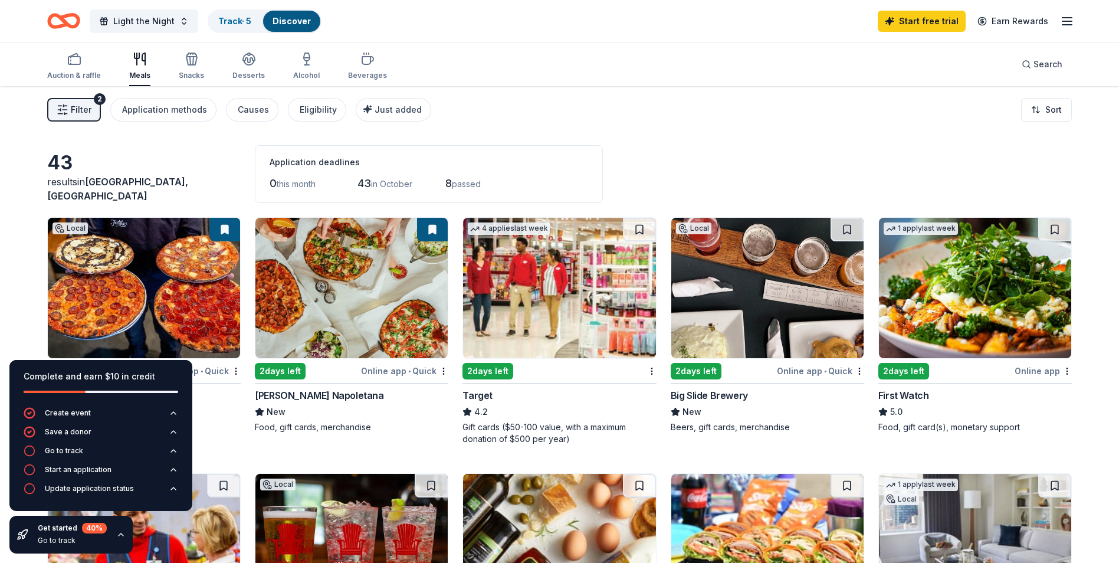
click at [97, 102] on div "2" at bounding box center [100, 99] width 12 height 12
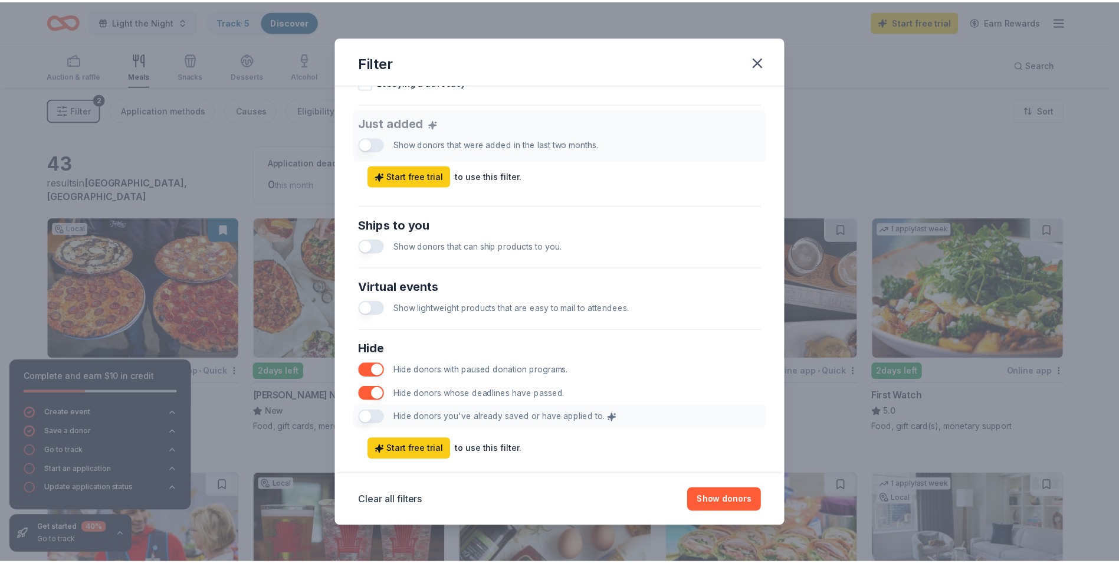
scroll to position [468, 0]
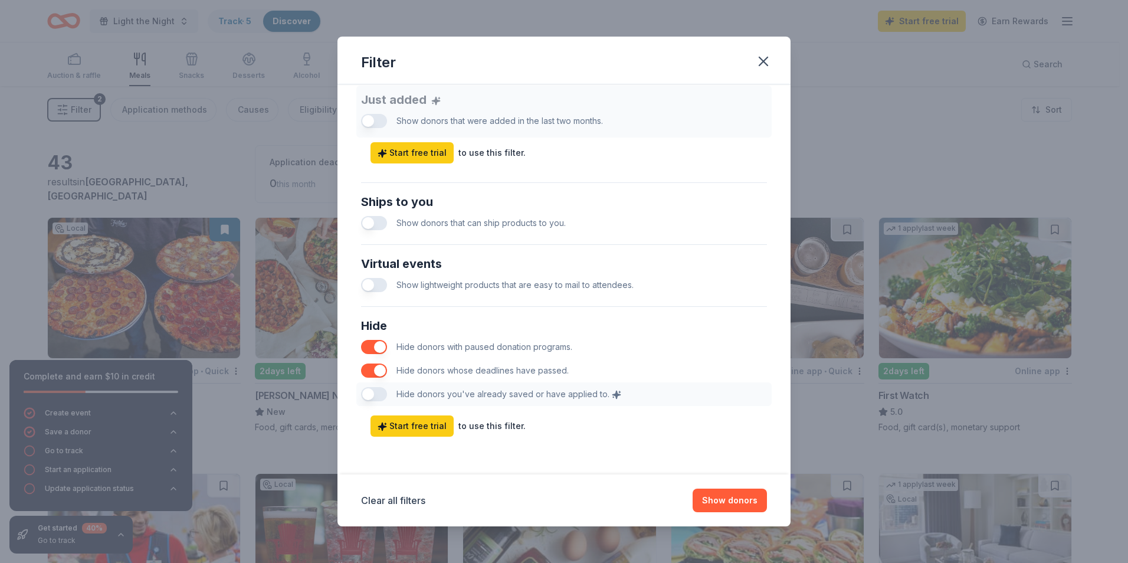
click at [376, 366] on button "button" at bounding box center [374, 370] width 26 height 14
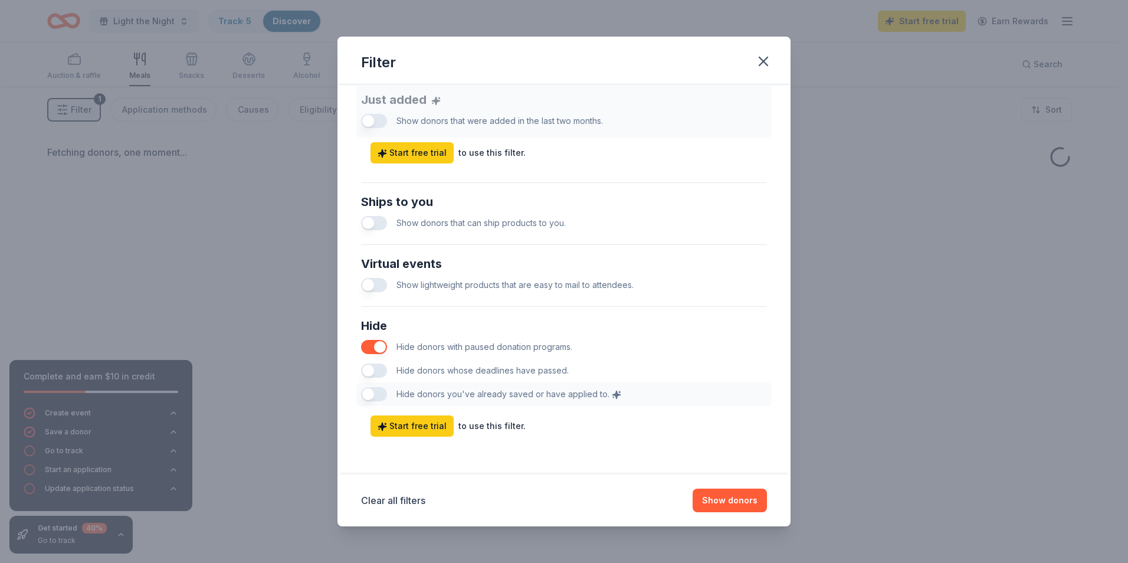
click at [375, 349] on button "button" at bounding box center [374, 347] width 26 height 14
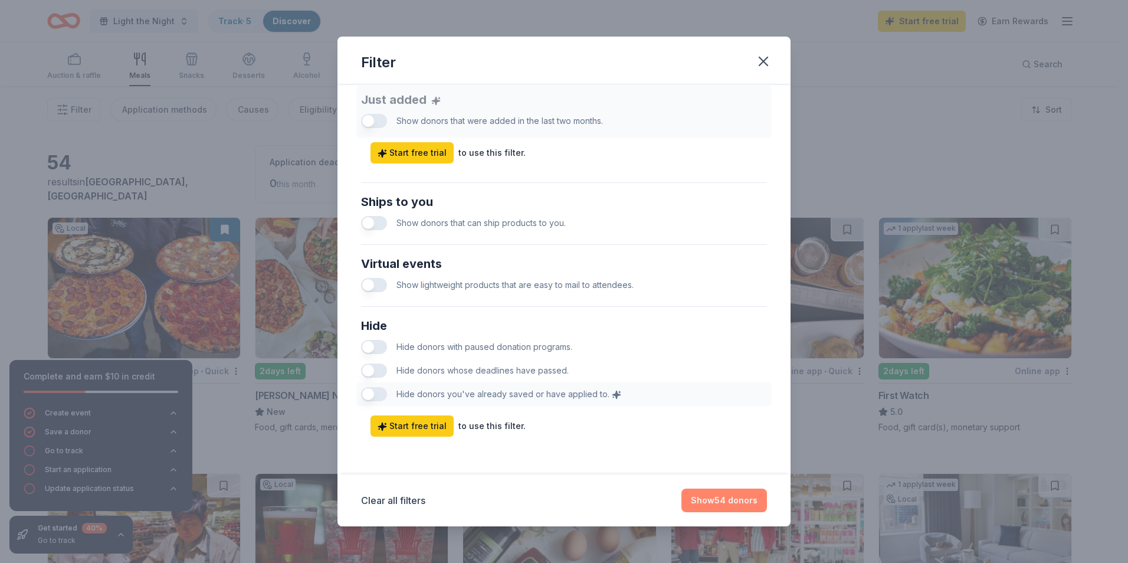
click at [716, 496] on button "Show 54 donors" at bounding box center [724, 501] width 86 height 24
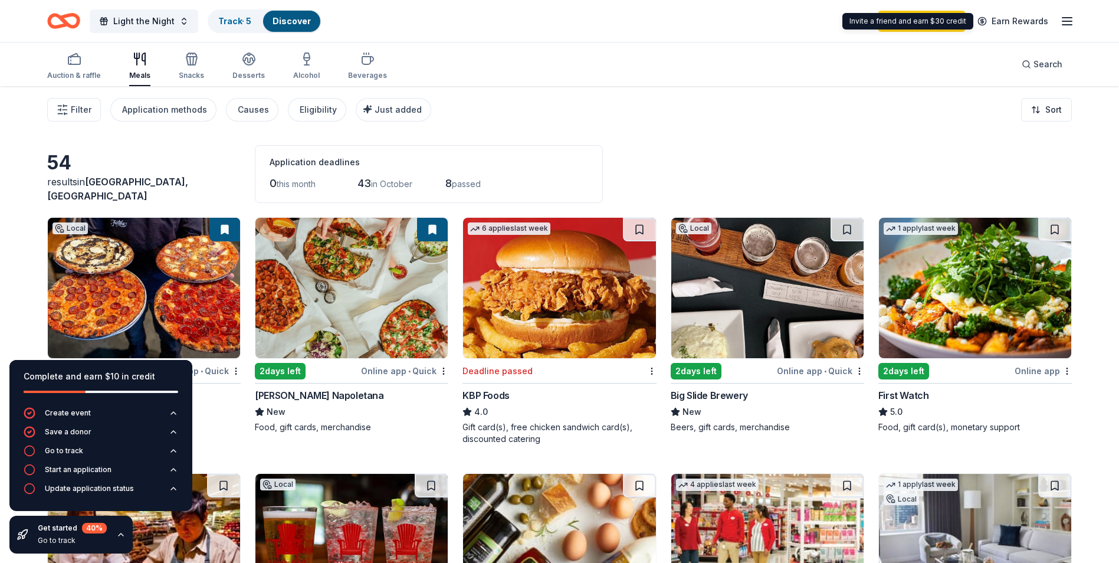
click at [1066, 19] on icon "button" at bounding box center [1067, 21] width 14 height 14
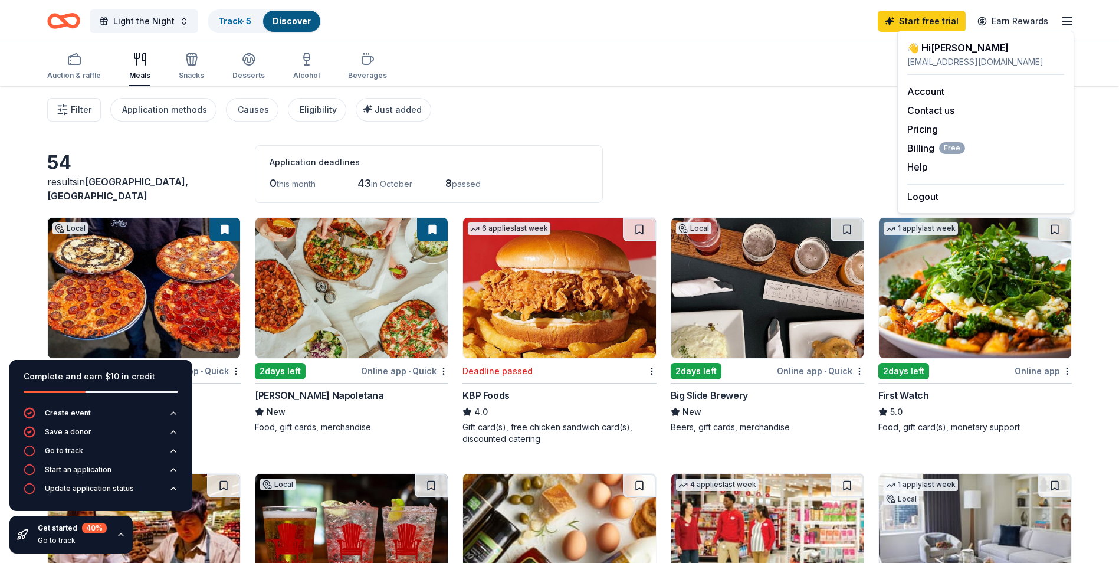
drag, startPoint x: 504, startPoint y: 35, endPoint x: 235, endPoint y: 41, distance: 269.7
click at [501, 35] on div "Light the Night Track · 5 Discover Start free trial Earn Rewards" at bounding box center [559, 21] width 1119 height 42
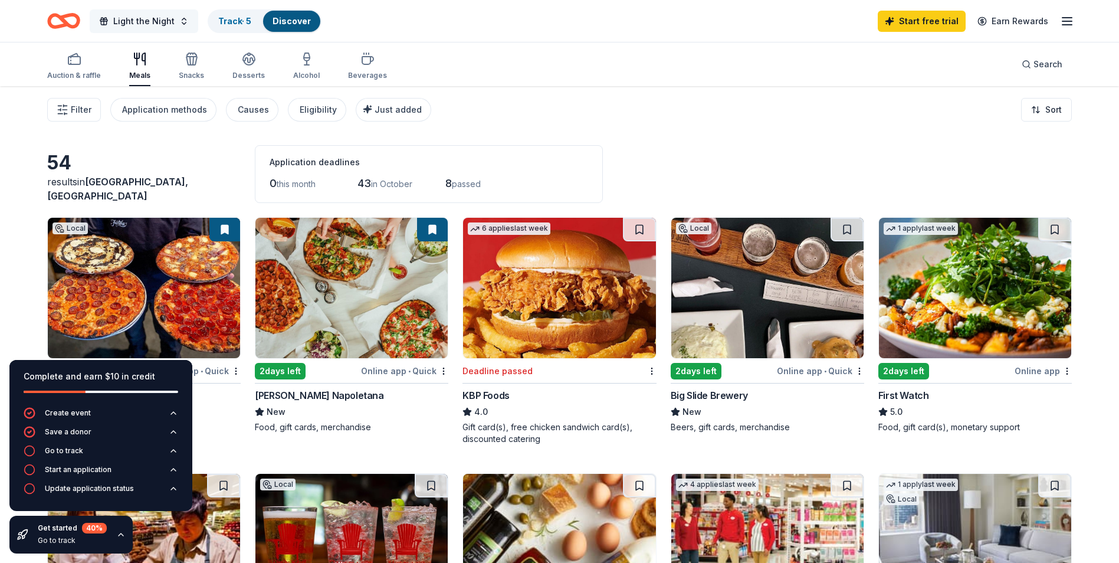
click at [138, 23] on span "Light the Night" at bounding box center [143, 21] width 61 height 14
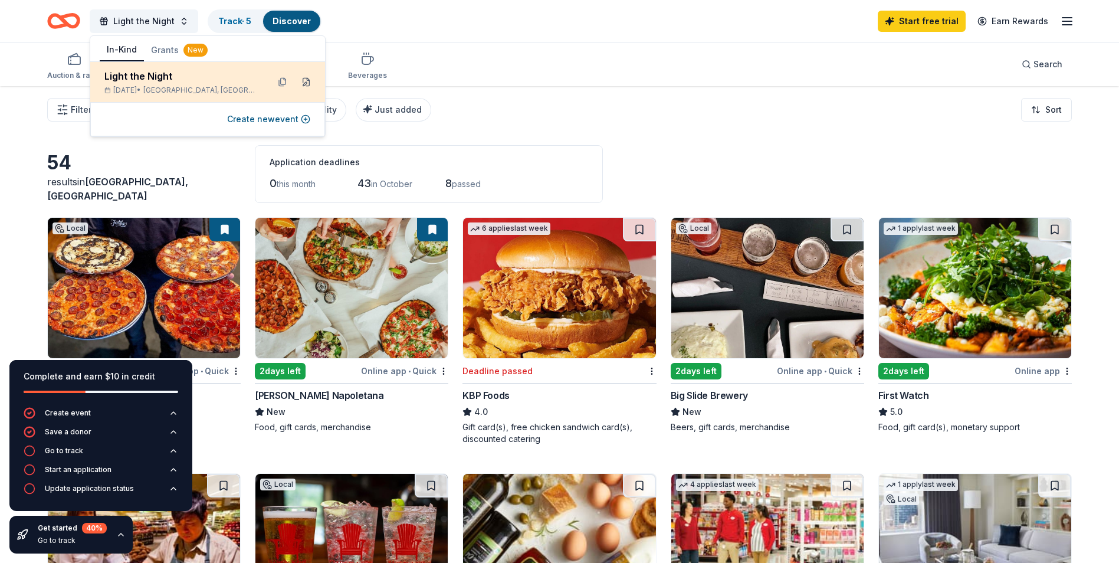
click at [308, 83] on button at bounding box center [306, 82] width 19 height 19
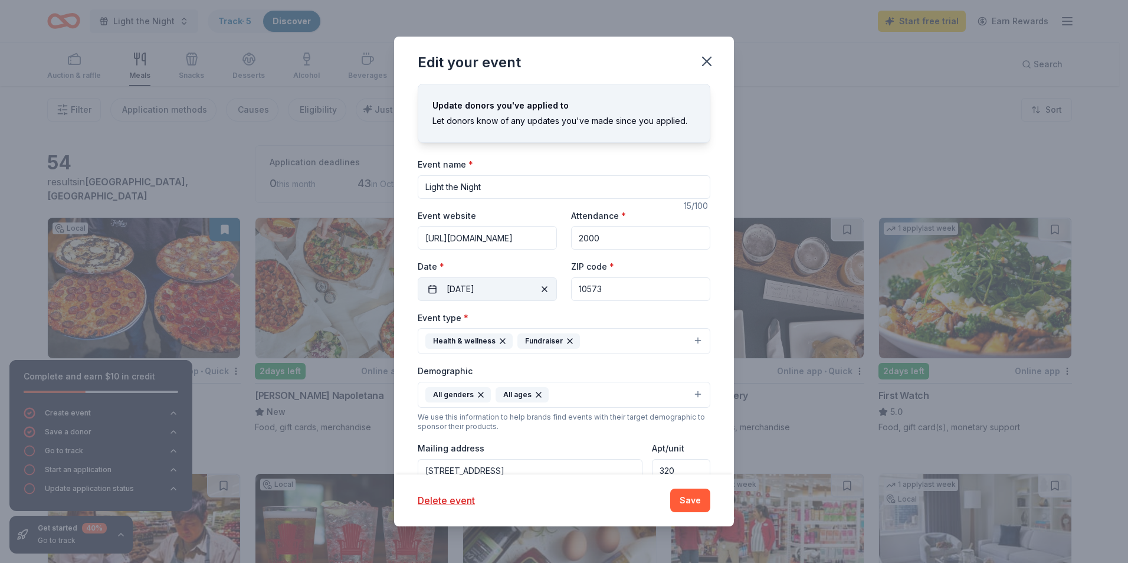
drag, startPoint x: 613, startPoint y: 291, endPoint x: 551, endPoint y: 286, distance: 62.2
click at [551, 286] on div "Event website https://www.lightthenight.org/sofl Attendance * 2000 Date * 11/01…" at bounding box center [564, 254] width 293 height 93
type input "33323"
click at [690, 502] on button "Save" at bounding box center [690, 501] width 40 height 24
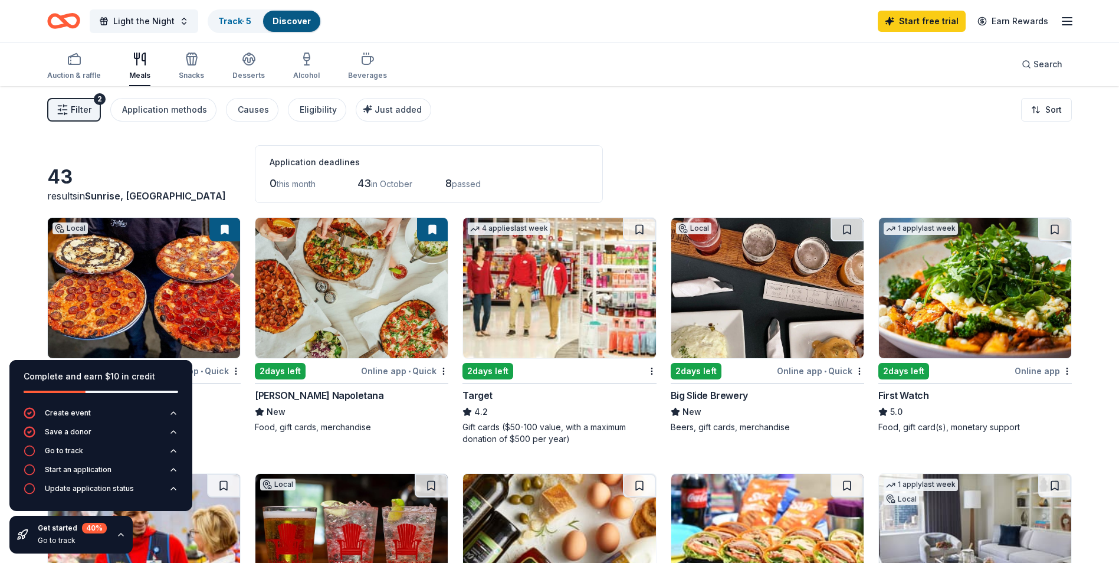
click at [152, 168] on div "43" at bounding box center [144, 177] width 194 height 24
click at [171, 172] on div "43" at bounding box center [144, 177] width 194 height 24
click at [228, 24] on link "Track · 5" at bounding box center [234, 21] width 33 height 10
click at [294, 24] on link "Discover" at bounding box center [292, 21] width 38 height 10
click at [155, 155] on div "43 results in Sunrise, FL Application deadlines 0 this month 43 in October 8 pa…" at bounding box center [559, 174] width 1025 height 58
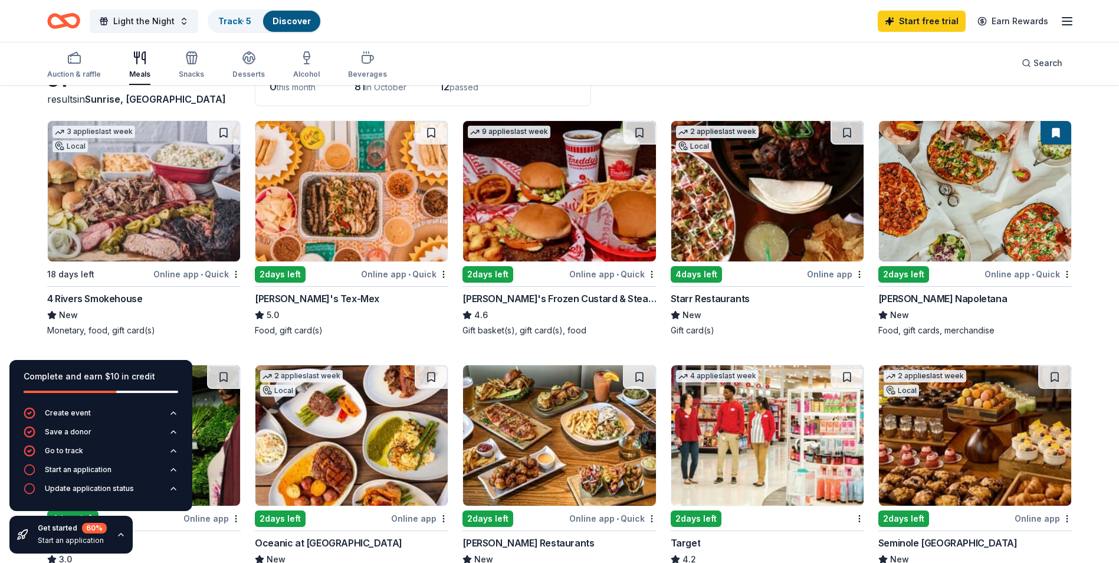
scroll to position [118, 0]
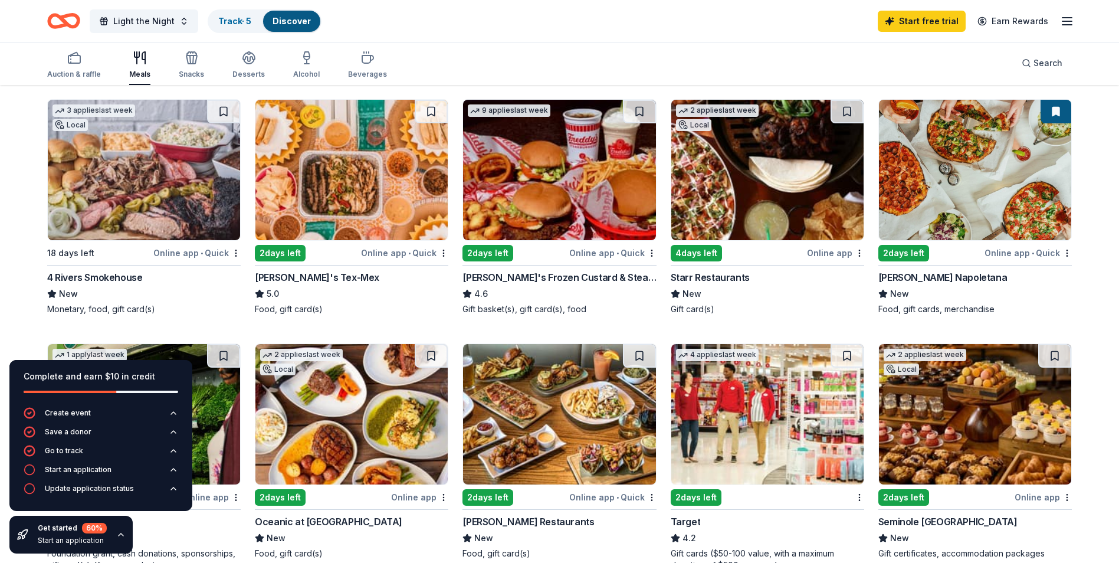
click at [185, 211] on img at bounding box center [144, 170] width 192 height 140
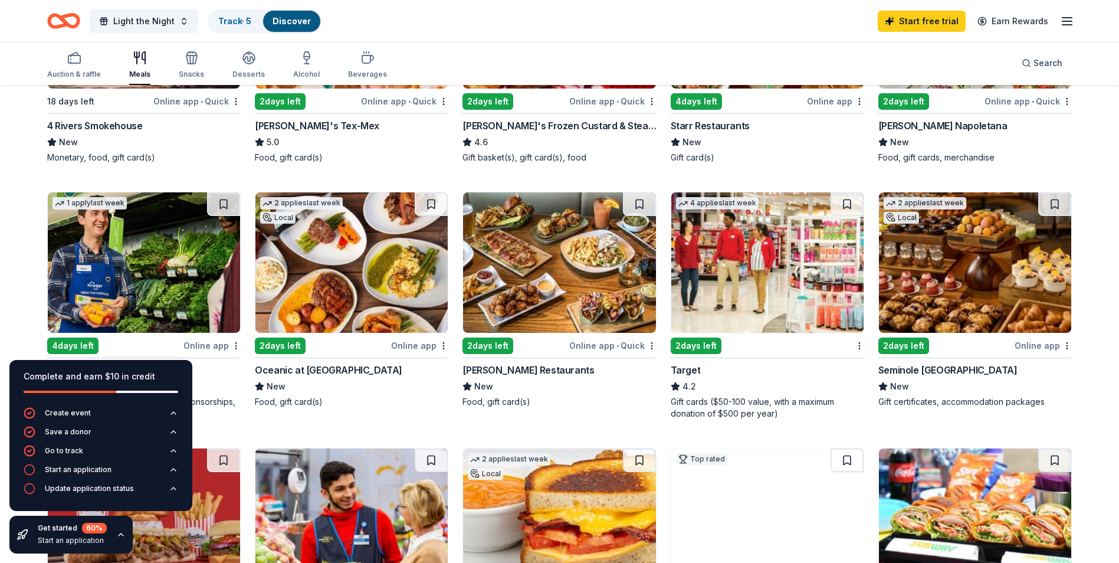
scroll to position [295, 0]
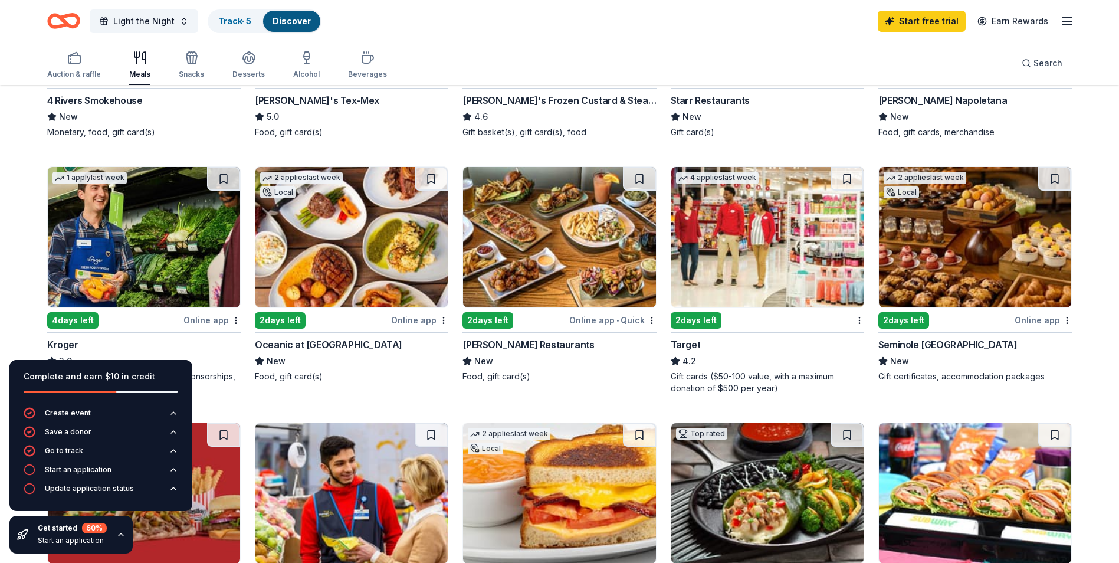
click at [936, 274] on img at bounding box center [975, 237] width 192 height 140
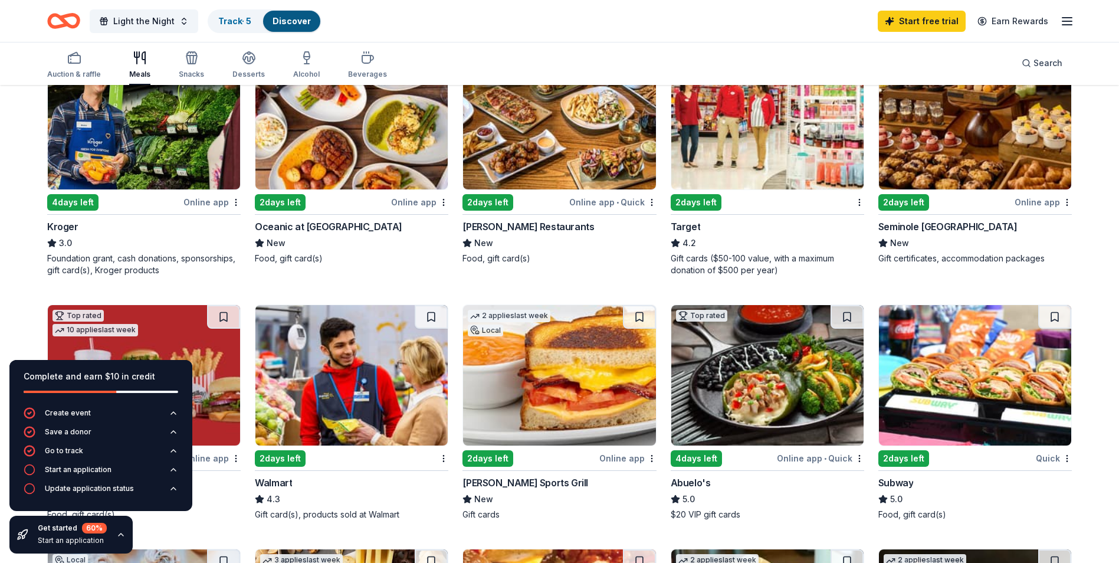
scroll to position [59, 0]
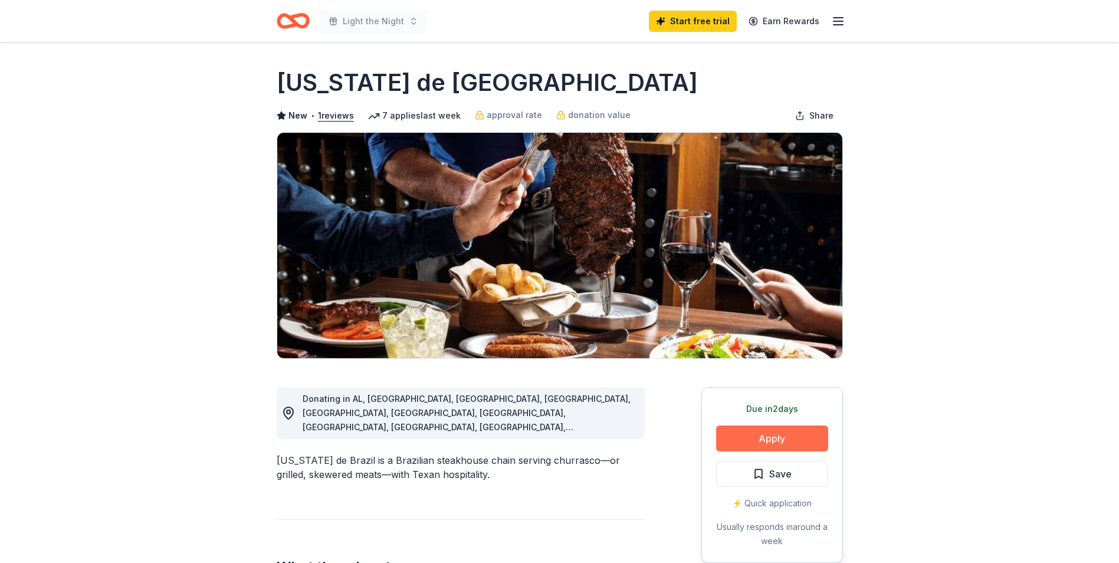
click at [737, 437] on button "Apply" at bounding box center [772, 438] width 112 height 26
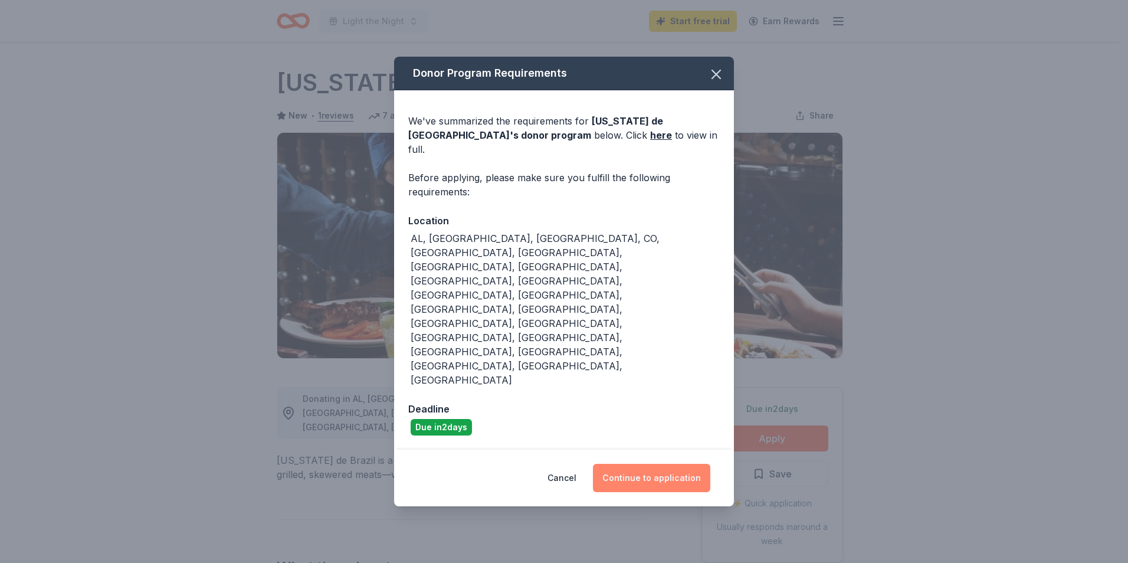
click at [653, 464] on button "Continue to application" at bounding box center [651, 478] width 117 height 28
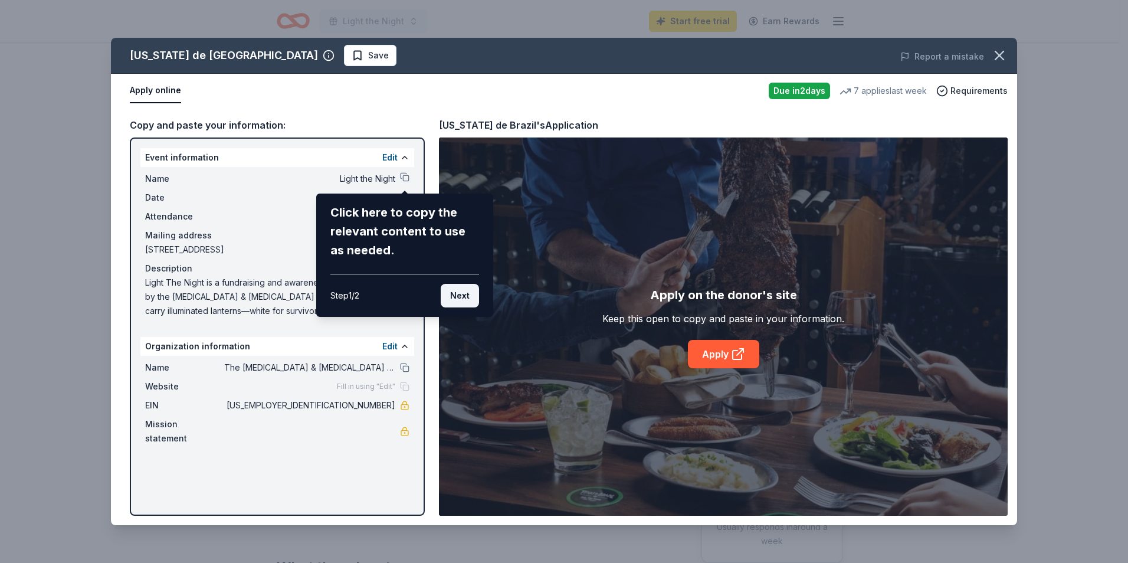
click at [459, 300] on button "Next" at bounding box center [460, 296] width 38 height 24
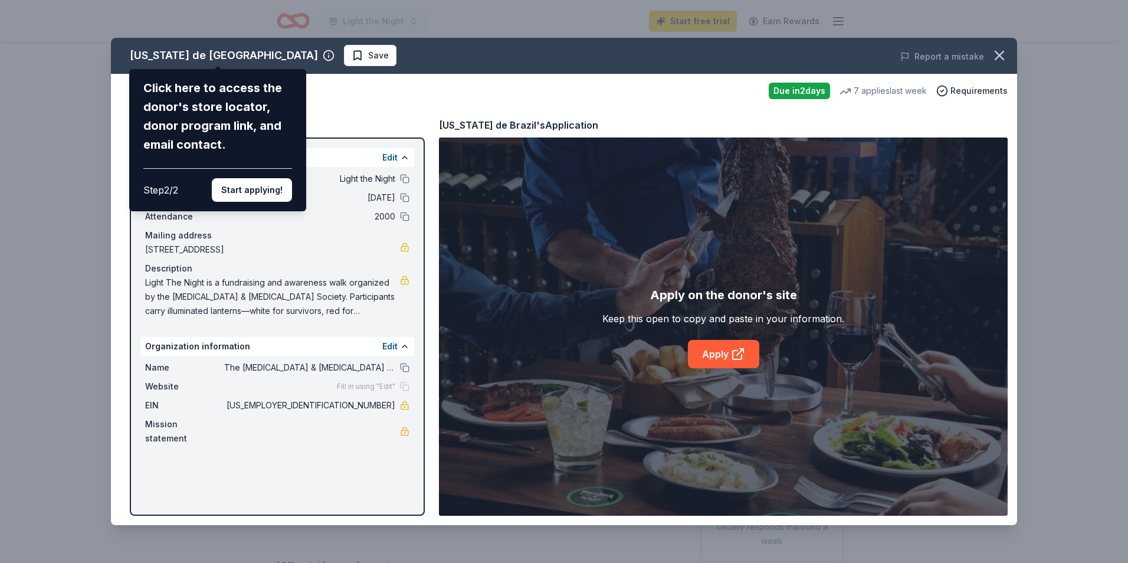
click at [737, 355] on div "Texas de Brazil Click here to access the donor's store locator, donor program l…" at bounding box center [564, 281] width 906 height 487
click at [237, 189] on button "Start applying!" at bounding box center [252, 190] width 80 height 24
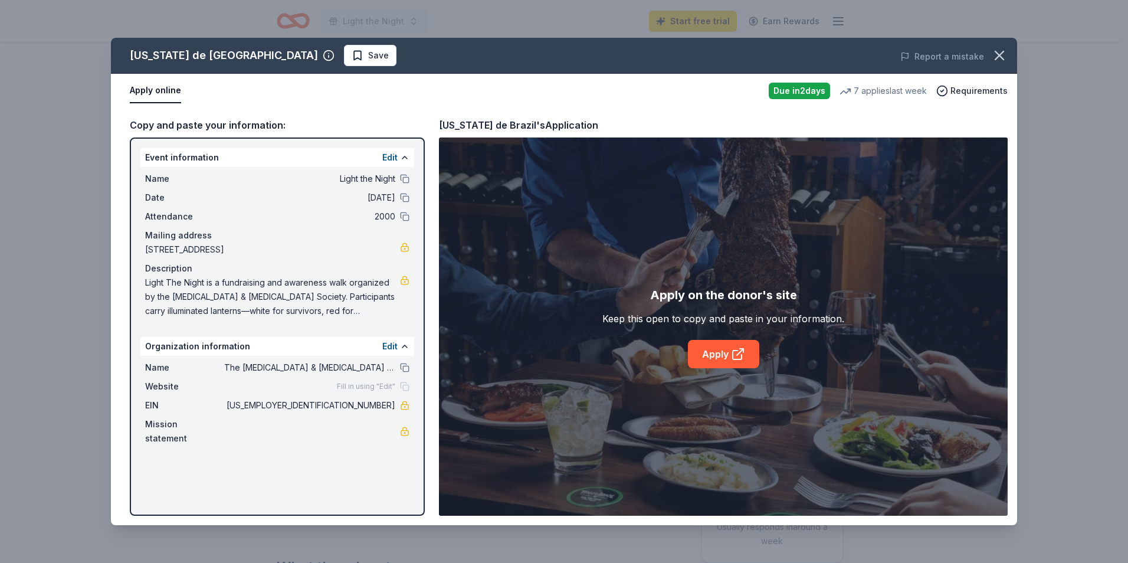
click at [725, 352] on div "Texas de Brazil Save Report a mistake Apply online Due in 2 days 7 applies last…" at bounding box center [564, 281] width 906 height 487
click at [741, 355] on div "Texas de Brazil Save Report a mistake Apply online Due in 2 days 7 applies last…" at bounding box center [564, 281] width 906 height 487
click at [744, 354] on div "Texas de Brazil Save Report a mistake Apply online Due in 2 days 7 applies last…" at bounding box center [564, 281] width 906 height 487
drag, startPoint x: 392, startPoint y: 343, endPoint x: 402, endPoint y: 201, distance: 142.5
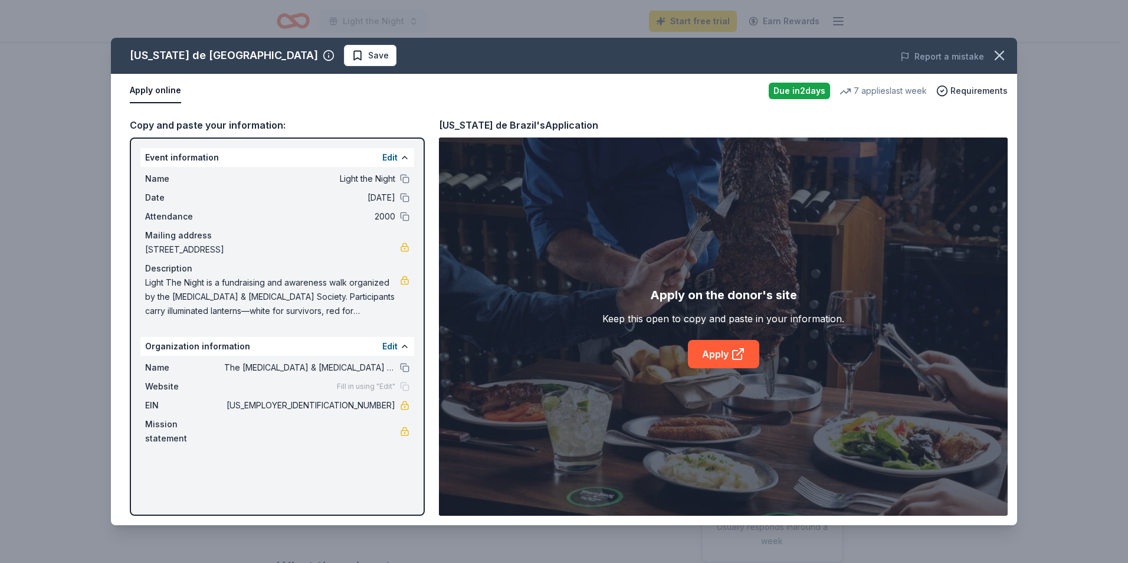
click at [392, 342] on div "Texas de Brazil Save Report a mistake Apply online Due in 2 days 7 applies last…" at bounding box center [564, 281] width 906 height 487
click at [373, 166] on div "Texas de Brazil Save Report a mistake Apply online Due in 2 days 7 applies last…" at bounding box center [564, 281] width 906 height 487
click at [725, 356] on link "Apply" at bounding box center [723, 354] width 71 height 28
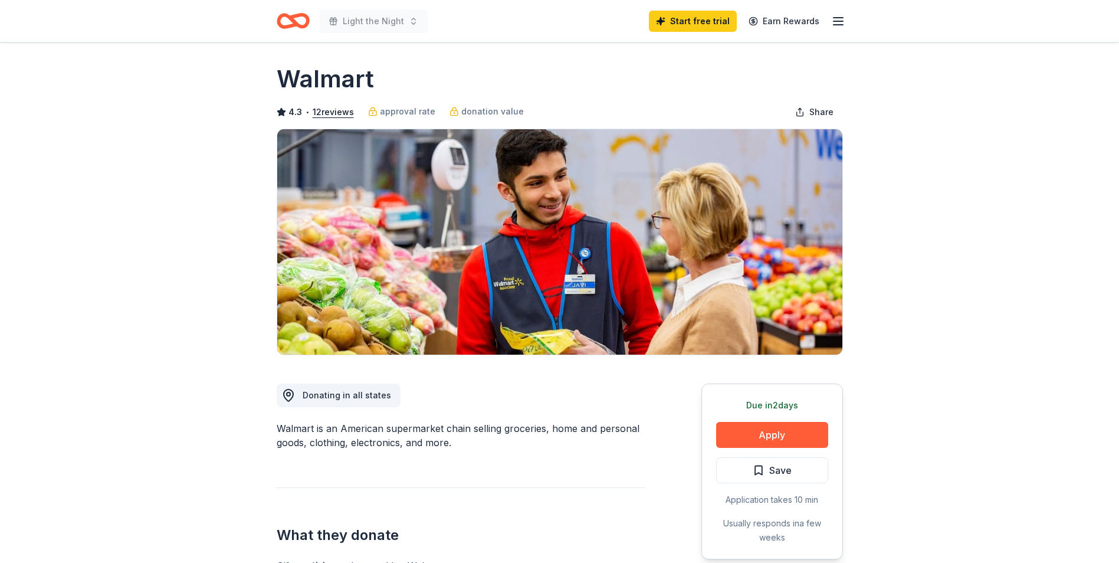
scroll to position [118, 0]
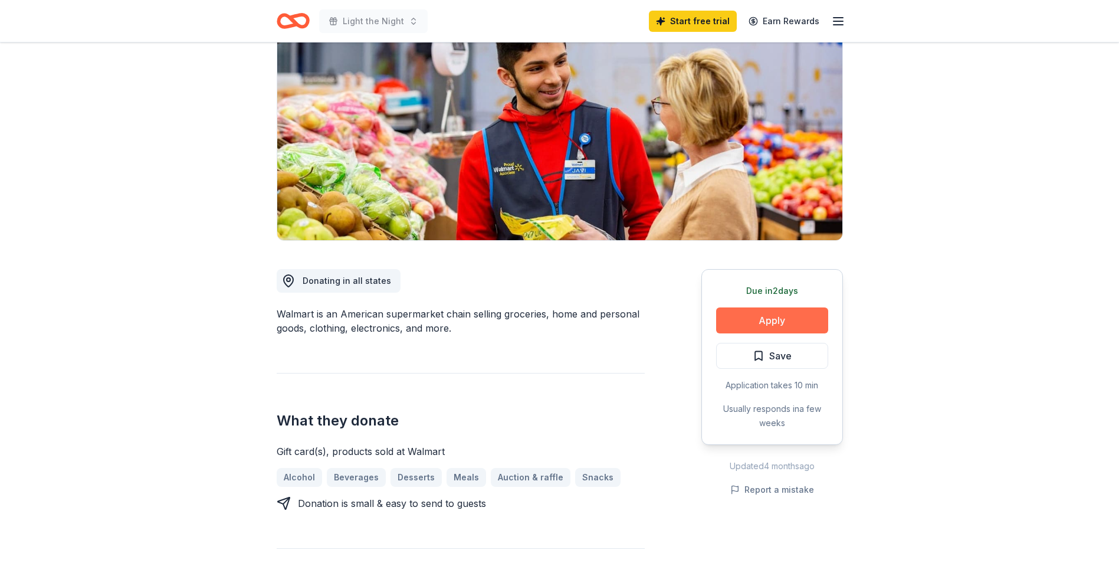
click at [792, 319] on button "Apply" at bounding box center [772, 320] width 112 height 26
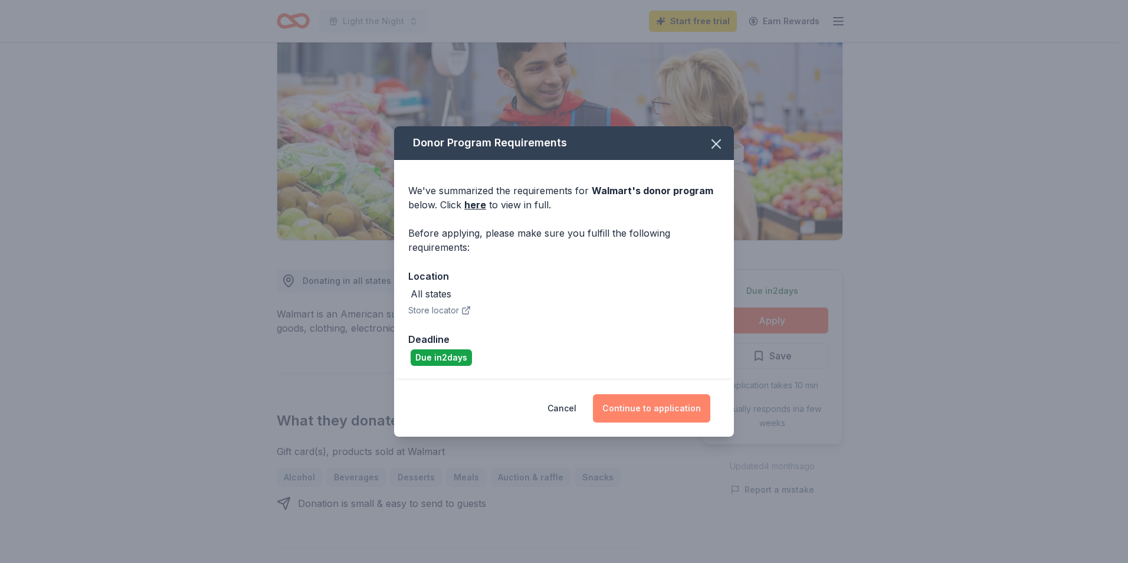
click at [654, 408] on button "Continue to application" at bounding box center [651, 408] width 117 height 28
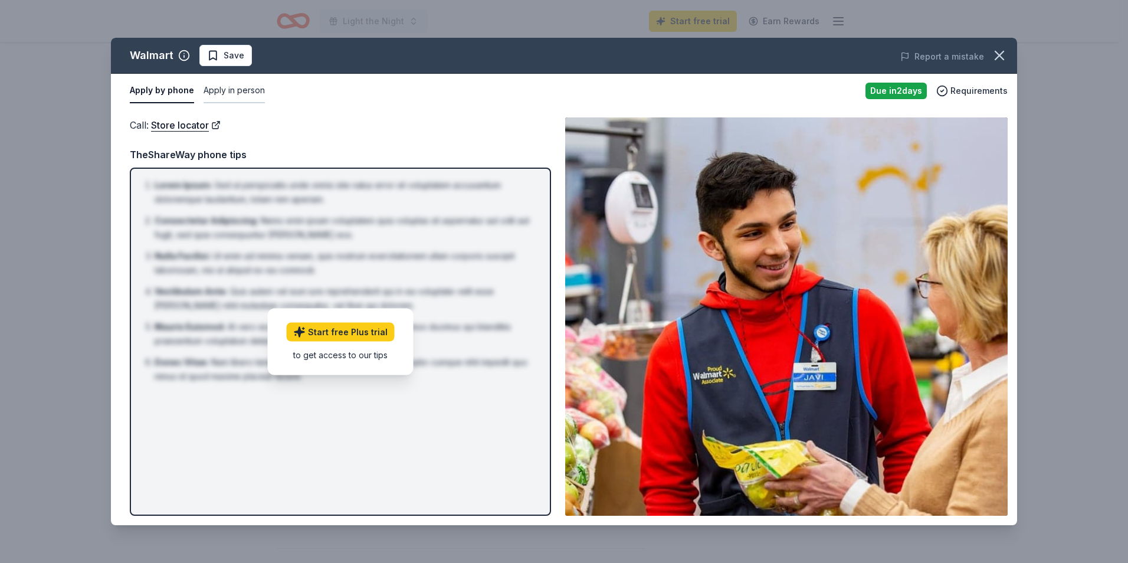
click at [253, 94] on button "Apply in person" at bounding box center [234, 90] width 61 height 25
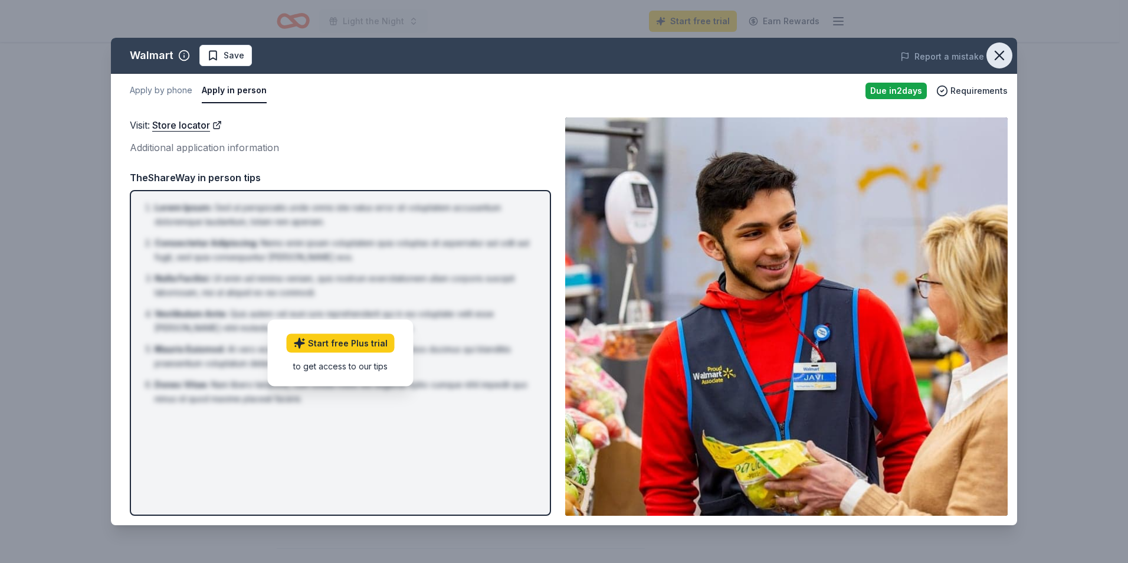
click at [1007, 62] on icon "button" at bounding box center [999, 55] width 17 height 17
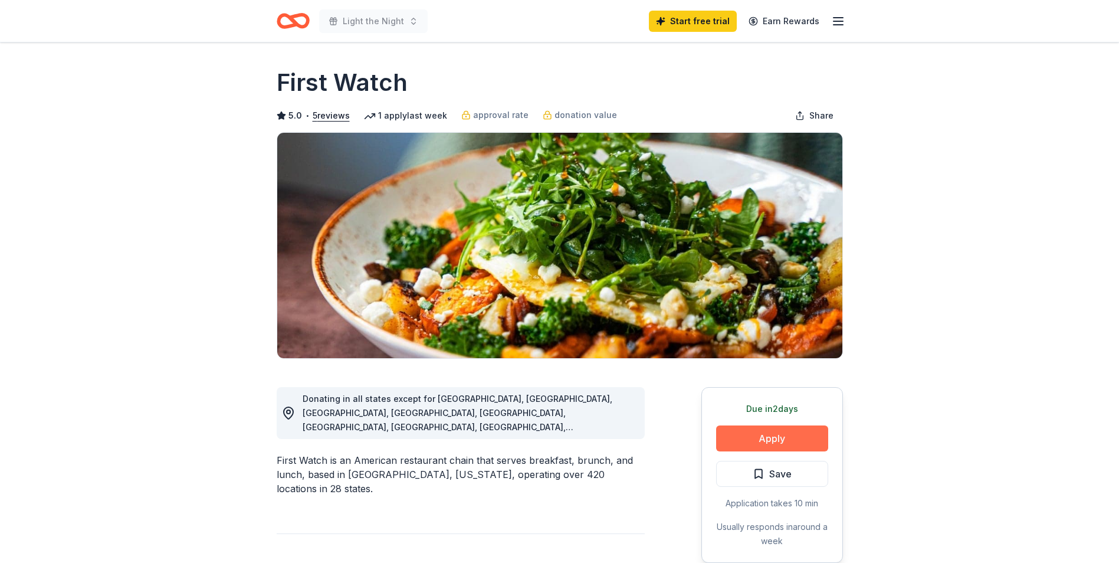
click at [752, 442] on button "Apply" at bounding box center [772, 438] width 112 height 26
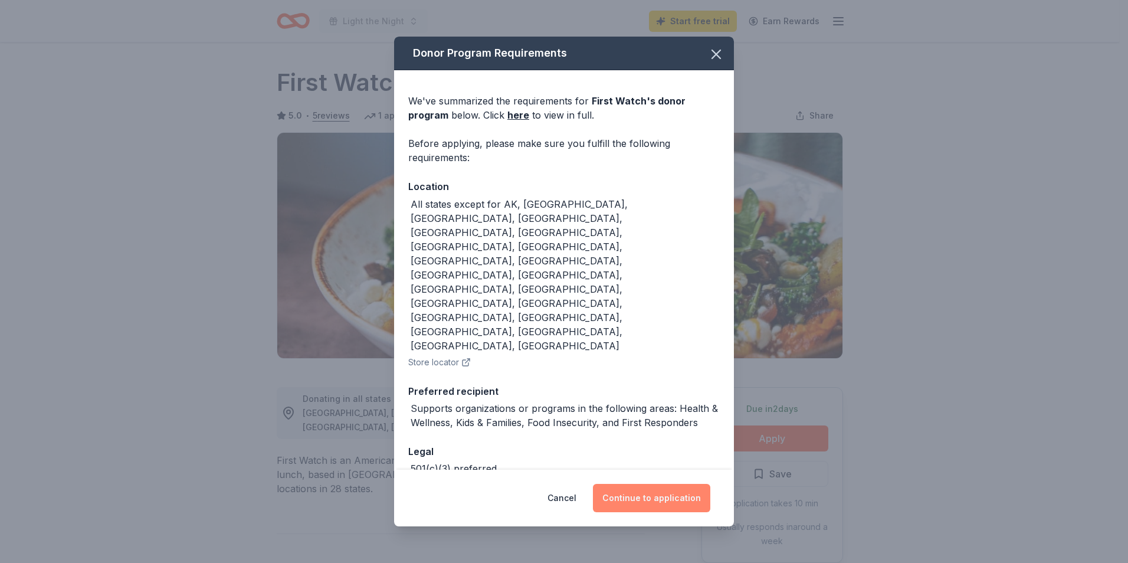
click at [660, 484] on button "Continue to application" at bounding box center [651, 498] width 117 height 28
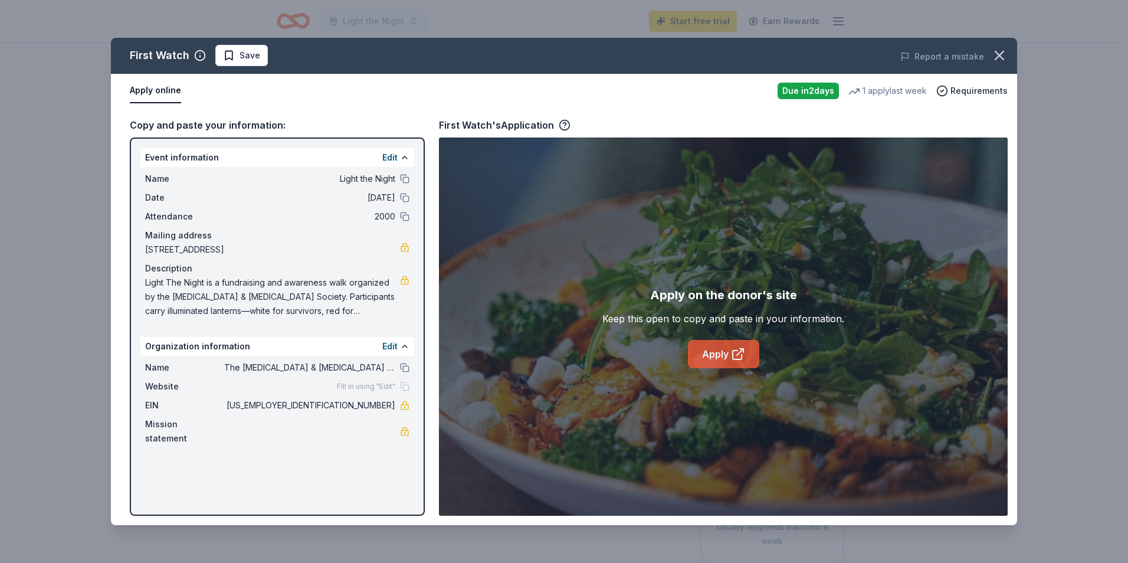
click at [728, 356] on link "Apply" at bounding box center [723, 354] width 71 height 28
click at [406, 366] on button at bounding box center [404, 367] width 9 height 9
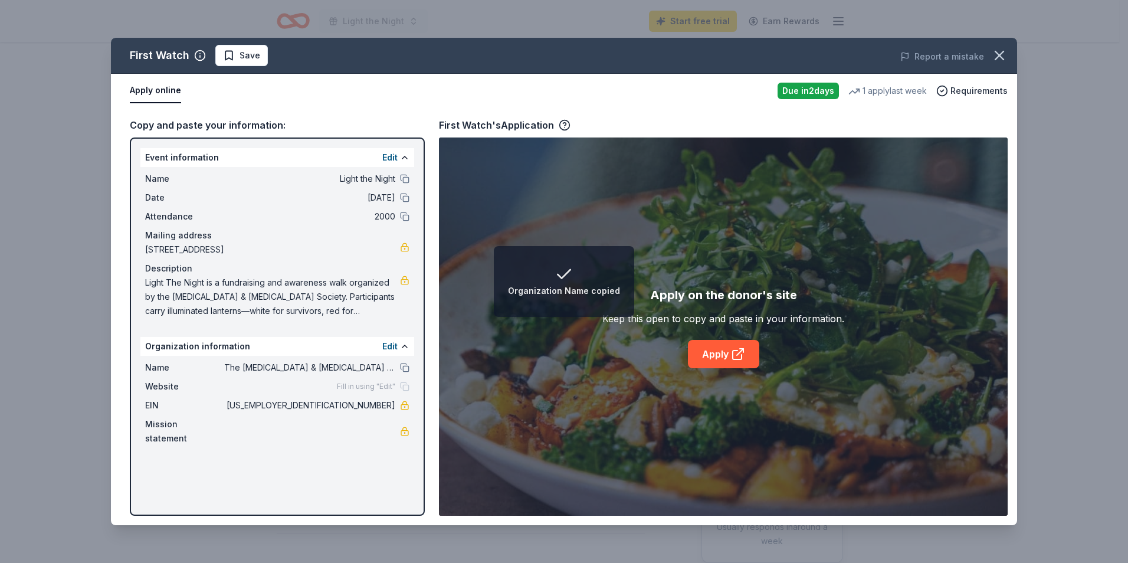
drag, startPoint x: 377, startPoint y: 407, endPoint x: 344, endPoint y: 407, distance: 33.0
click at [344, 407] on span "[US_EMPLOYER_IDENTIFICATION_NUMBER]" at bounding box center [309, 405] width 171 height 14
click at [372, 385] on span "Fill in using "Edit"" at bounding box center [366, 386] width 58 height 9
click at [405, 384] on div "Fill in using "Edit"" at bounding box center [373, 386] width 73 height 9
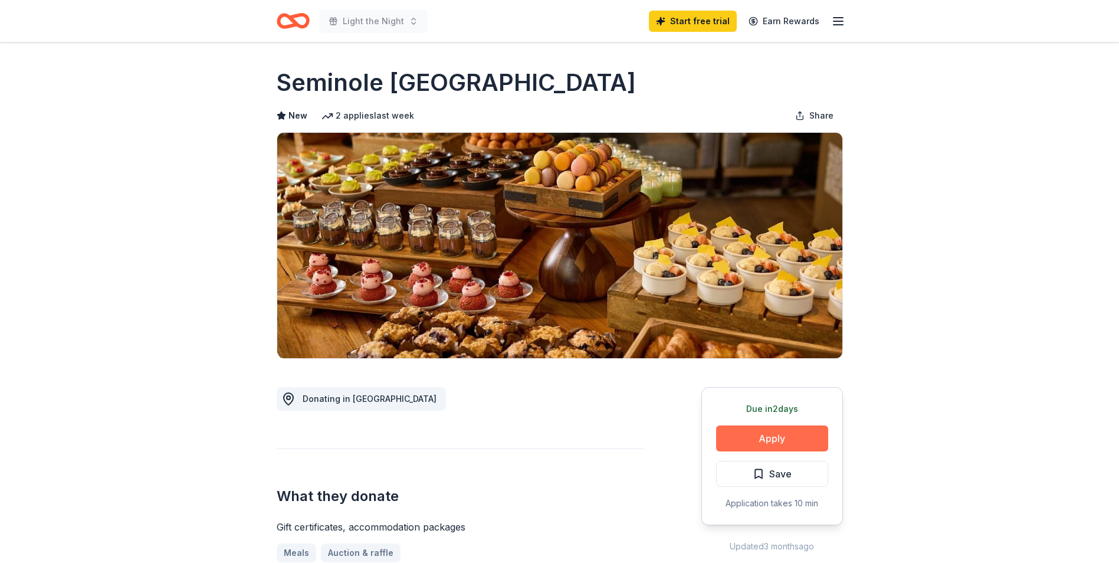
click at [758, 436] on button "Apply" at bounding box center [772, 438] width 112 height 26
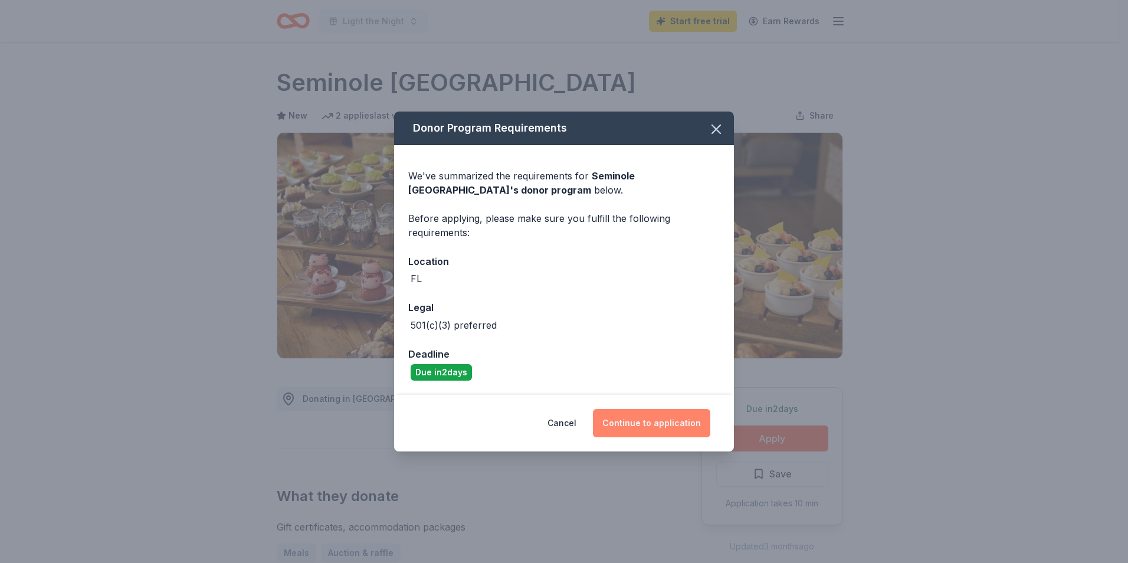
click at [637, 422] on button "Continue to application" at bounding box center [651, 423] width 117 height 28
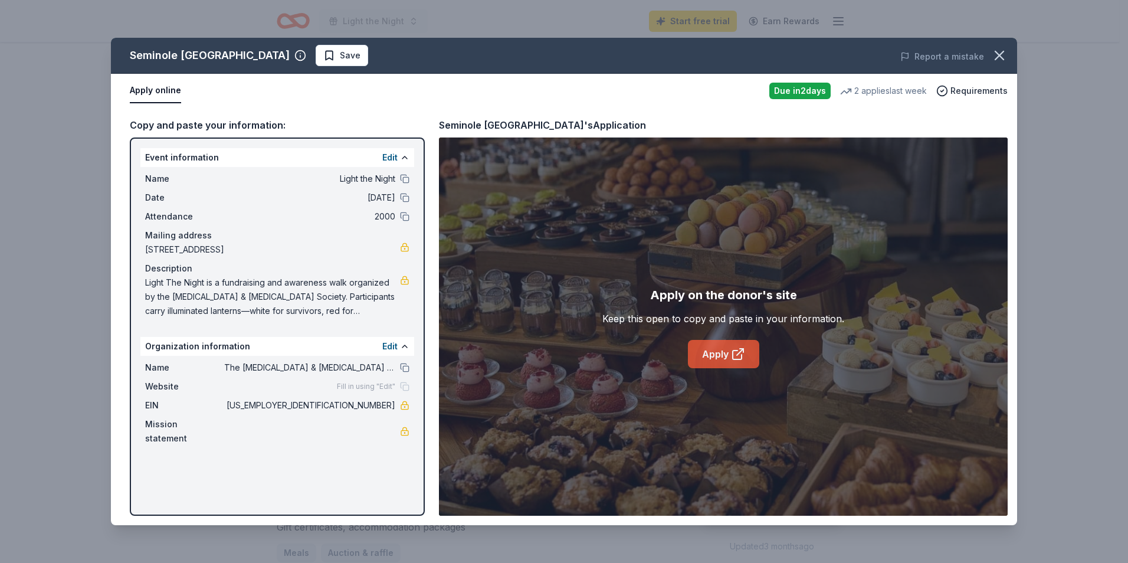
click at [724, 349] on link "Apply" at bounding box center [723, 354] width 71 height 28
click at [953, 88] on span "Requirements" at bounding box center [978, 91] width 57 height 14
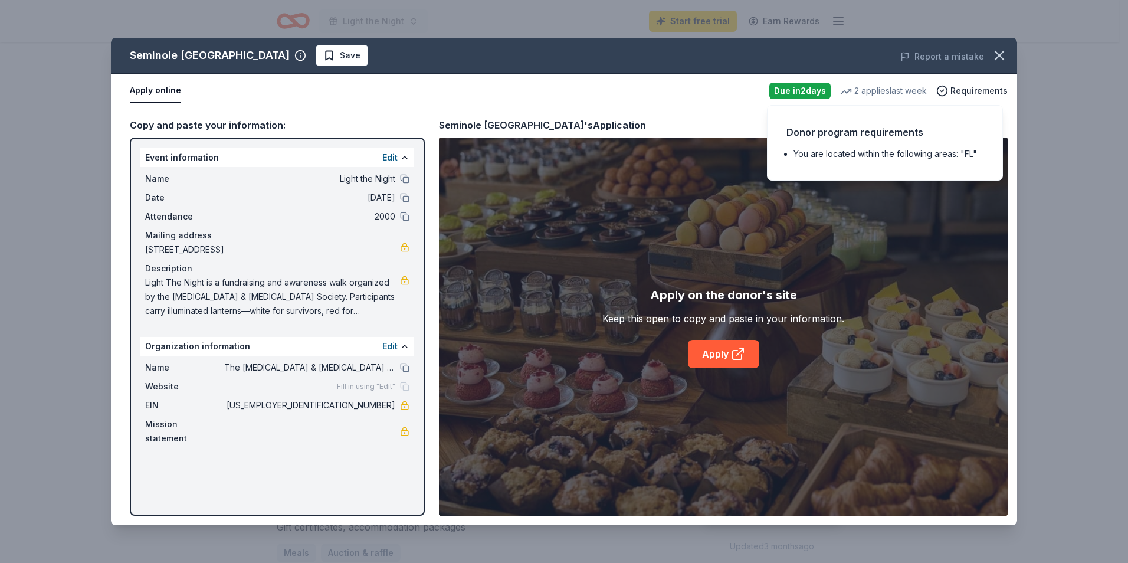
click at [876, 153] on li "You are located within the following areas: "FL"" at bounding box center [889, 154] width 190 height 14
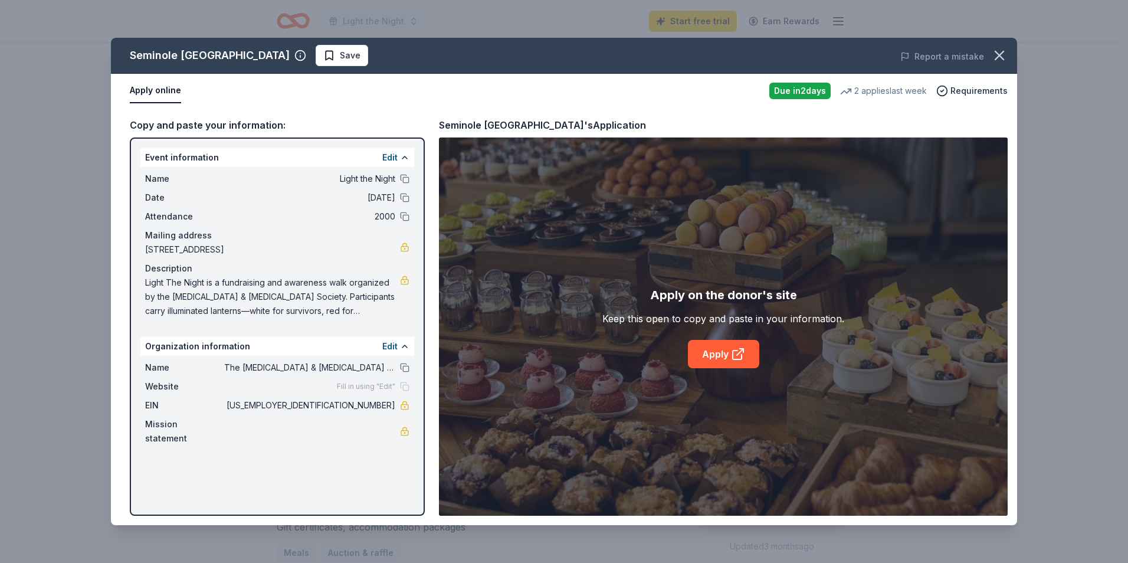
click at [686, 106] on div "Apply online Due [DATE] 2 applies last week Requirements" at bounding box center [564, 91] width 906 height 34
click at [383, 311] on span "Light The Night is a fundraising and awareness walk organized by the [MEDICAL_D…" at bounding box center [272, 297] width 255 height 42
click at [245, 304] on span "Light The Night is a fundraising and awareness walk organized by the [MEDICAL_D…" at bounding box center [272, 297] width 255 height 42
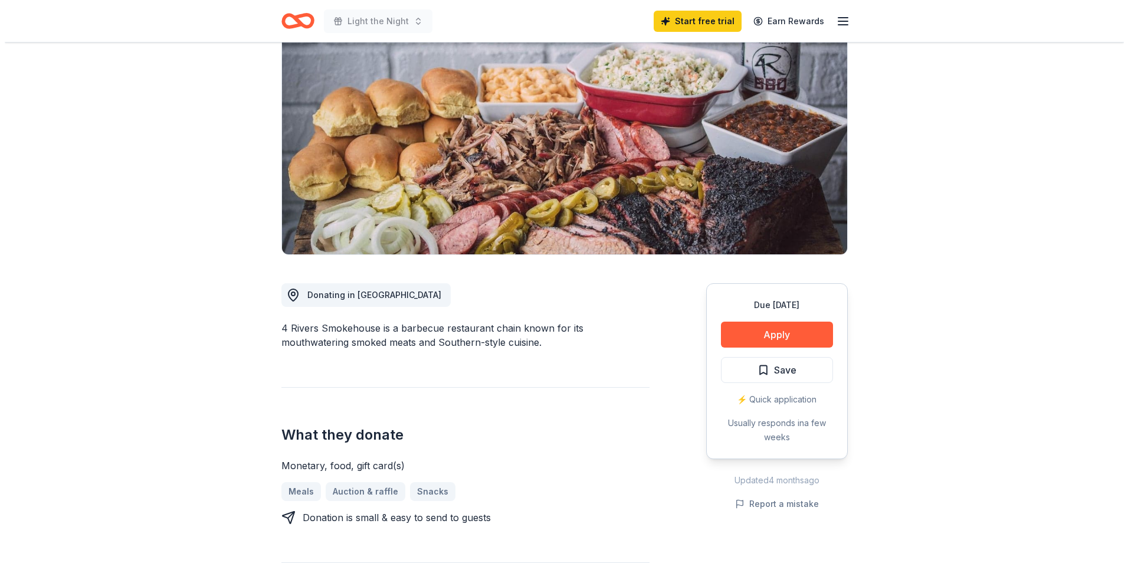
scroll to position [177, 0]
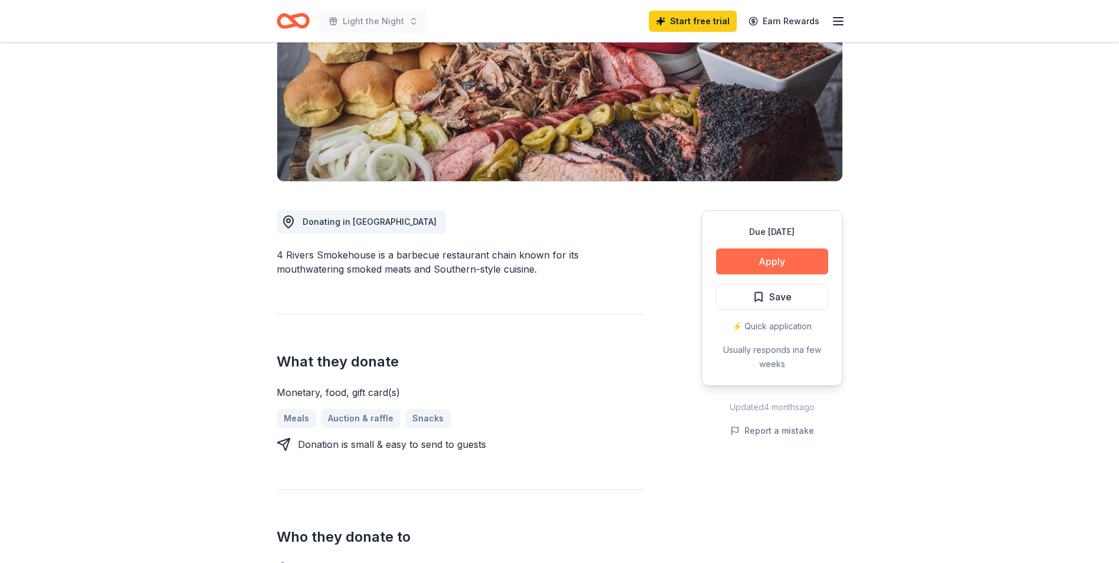
click at [766, 258] on button "Apply" at bounding box center [772, 261] width 112 height 26
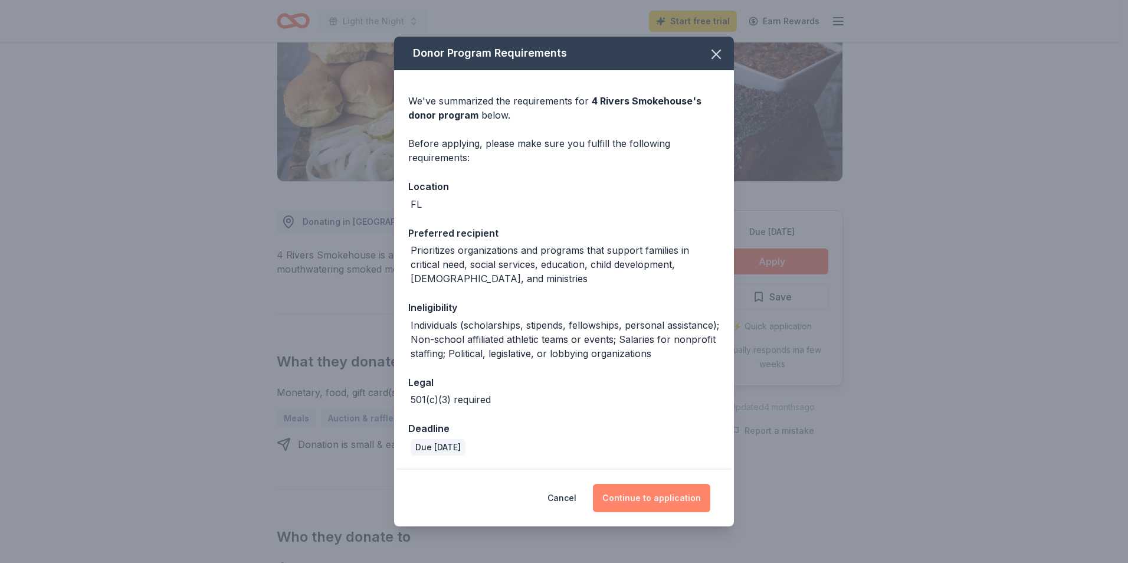
click at [647, 508] on button "Continue to application" at bounding box center [651, 498] width 117 height 28
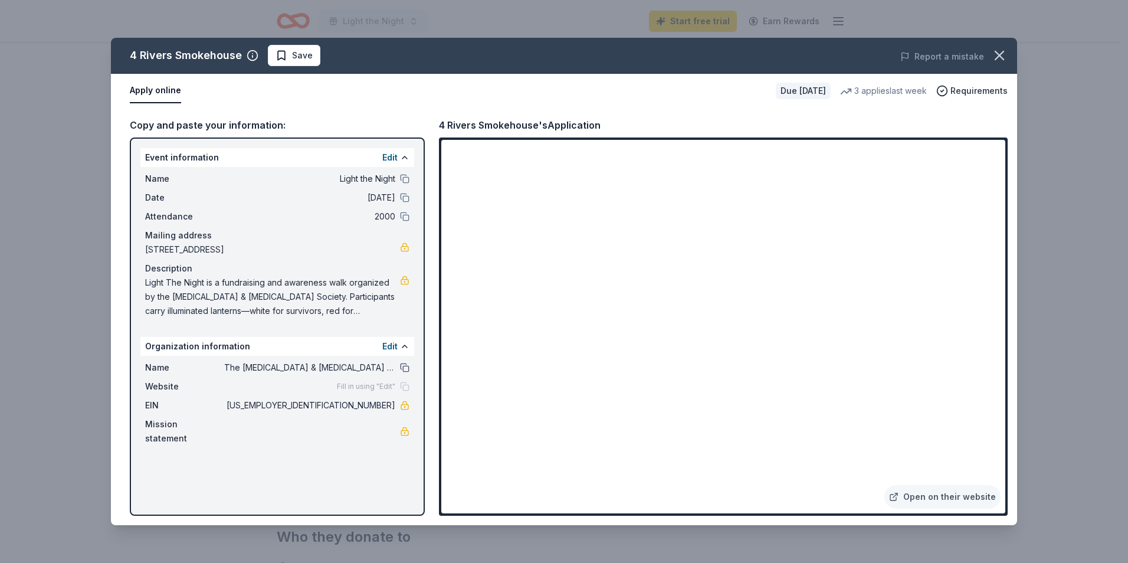
click at [402, 369] on button at bounding box center [404, 367] width 9 height 9
drag, startPoint x: 148, startPoint y: 282, endPoint x: 281, endPoint y: 297, distance: 133.6
click at [281, 297] on span "Light The Night is a fundraising and awareness walk organized by the [MEDICAL_D…" at bounding box center [272, 297] width 255 height 42
click at [282, 297] on span "Light The Night is a fundraising and awareness walk organized by the [MEDICAL_D…" at bounding box center [272, 297] width 255 height 42
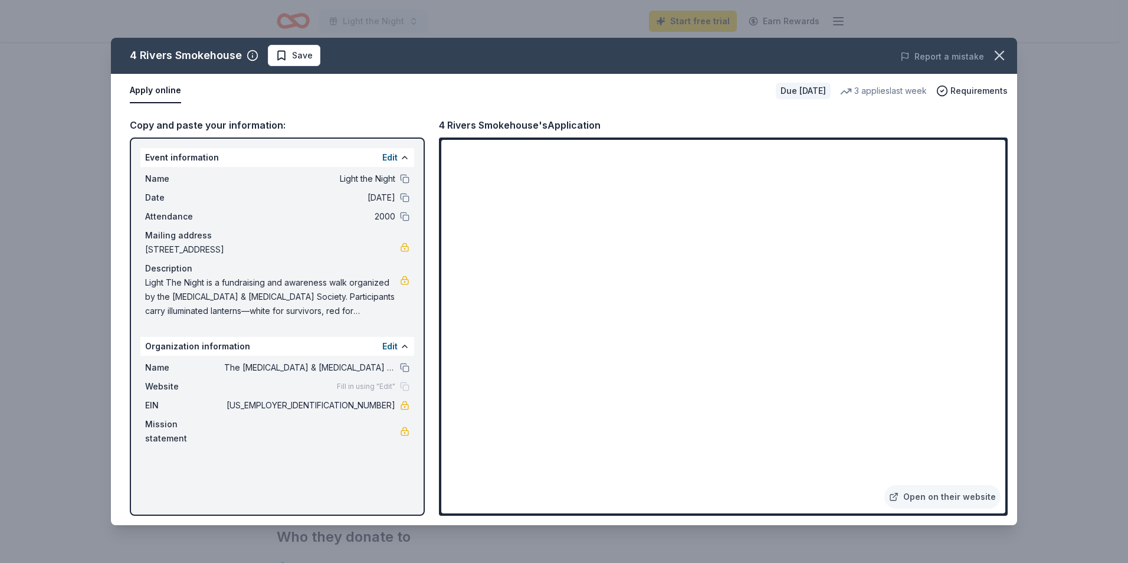
click at [282, 297] on span "Light The Night is a fundraising and awareness walk organized by the [MEDICAL_D…" at bounding box center [272, 297] width 255 height 42
